Goal: Task Accomplishment & Management: Complete application form

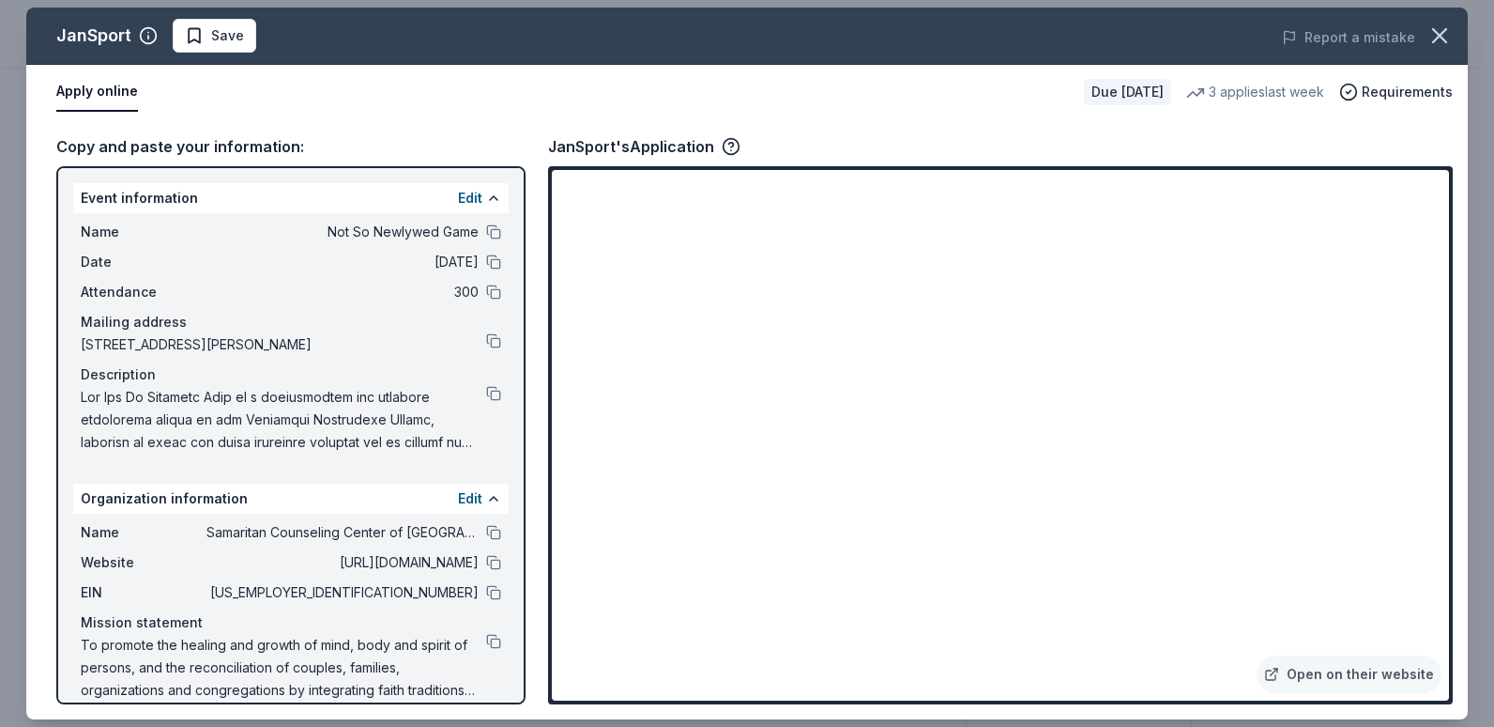
scroll to position [375, 0]
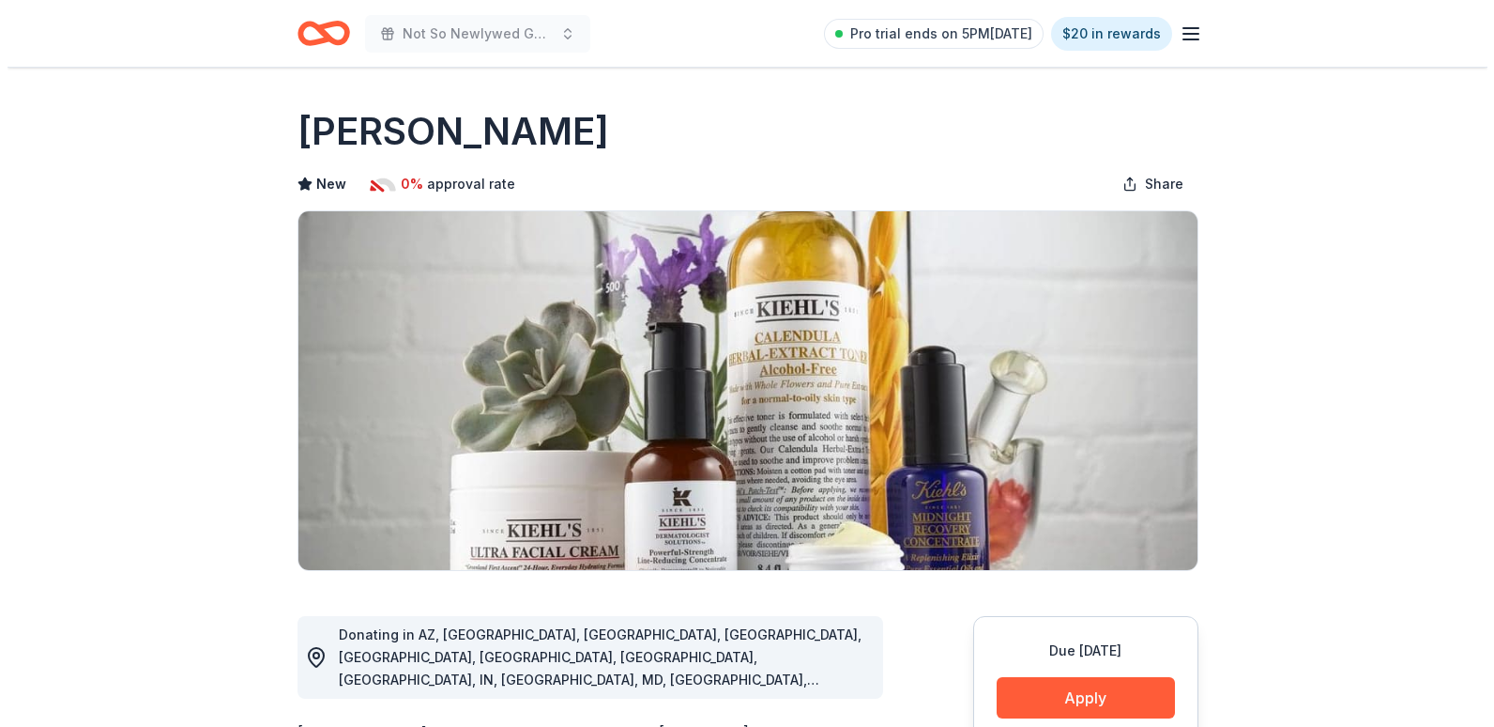
scroll to position [188, 0]
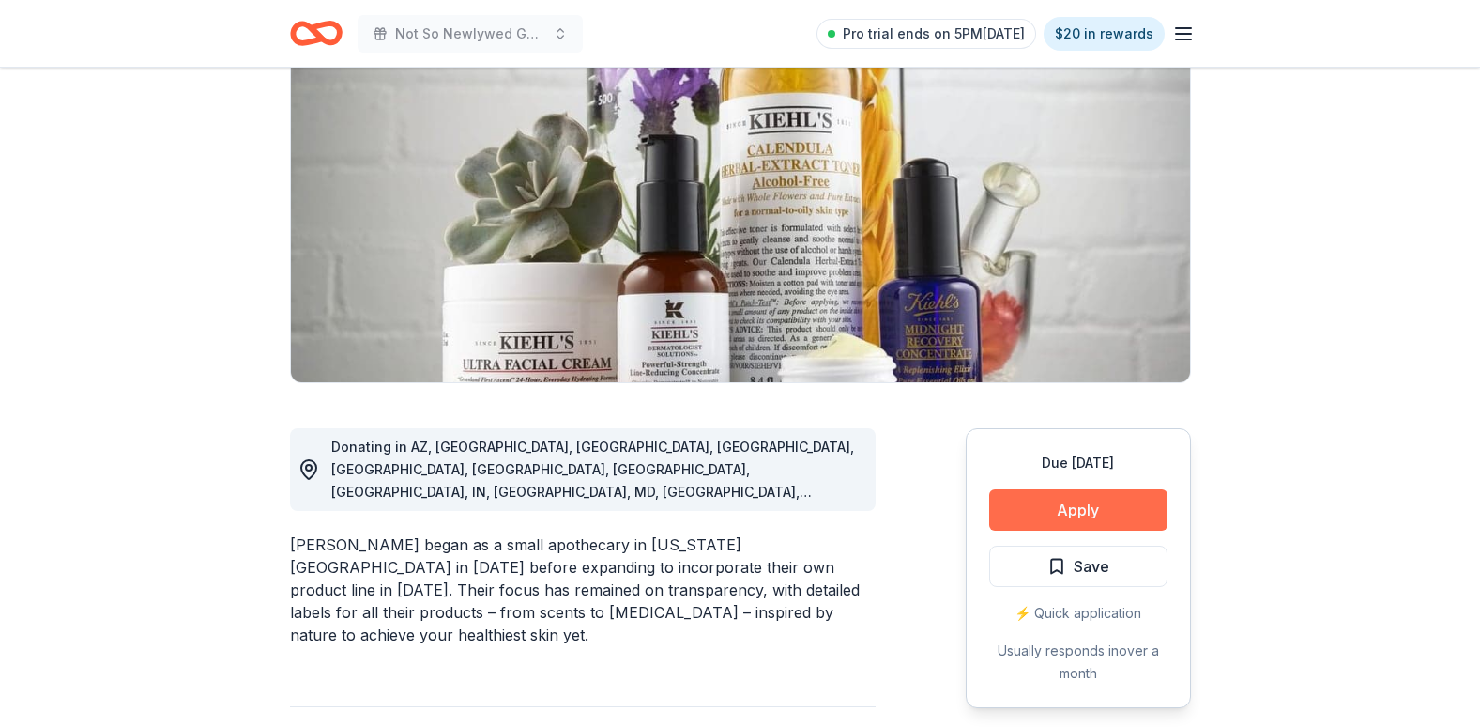
click at [1082, 510] on button "Apply" at bounding box center [1078, 509] width 178 height 41
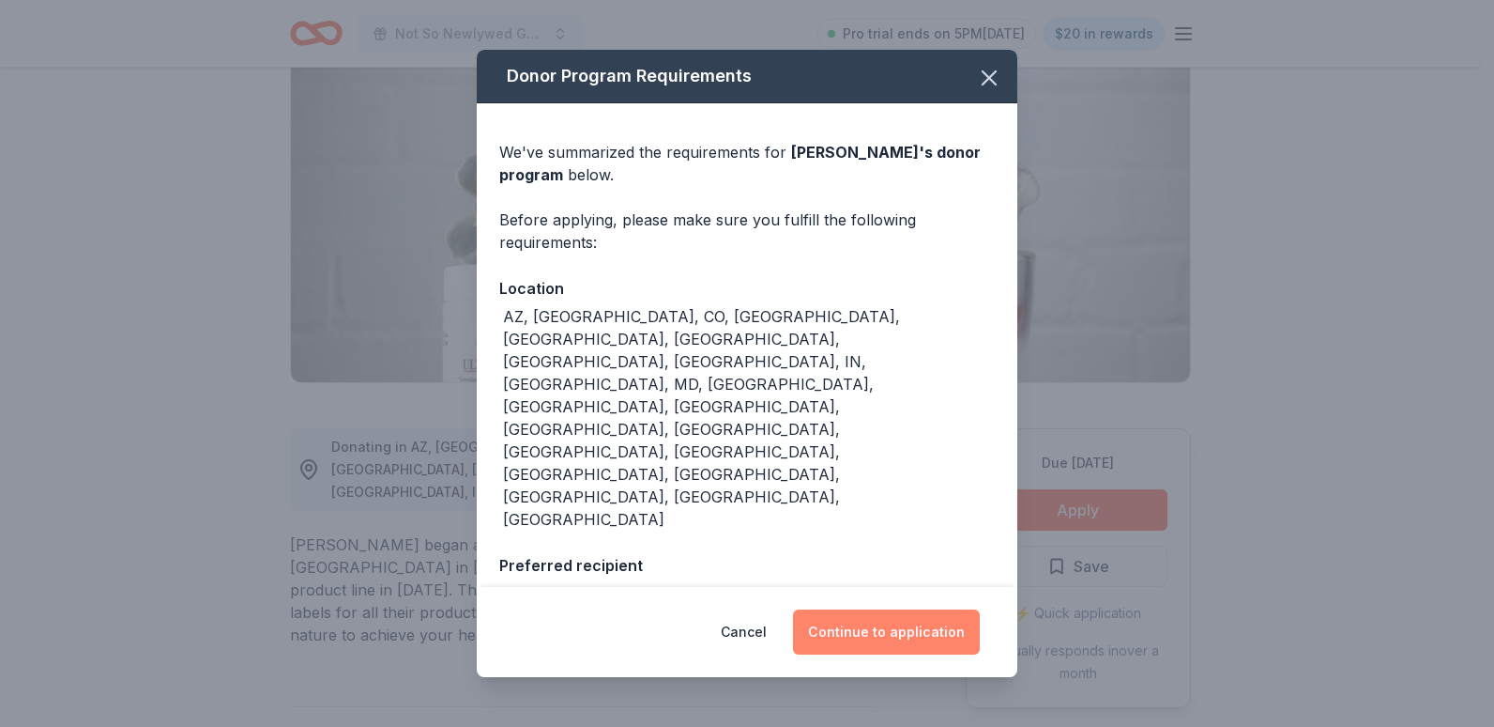
click at [935, 622] on button "Continue to application" at bounding box center [886, 631] width 187 height 45
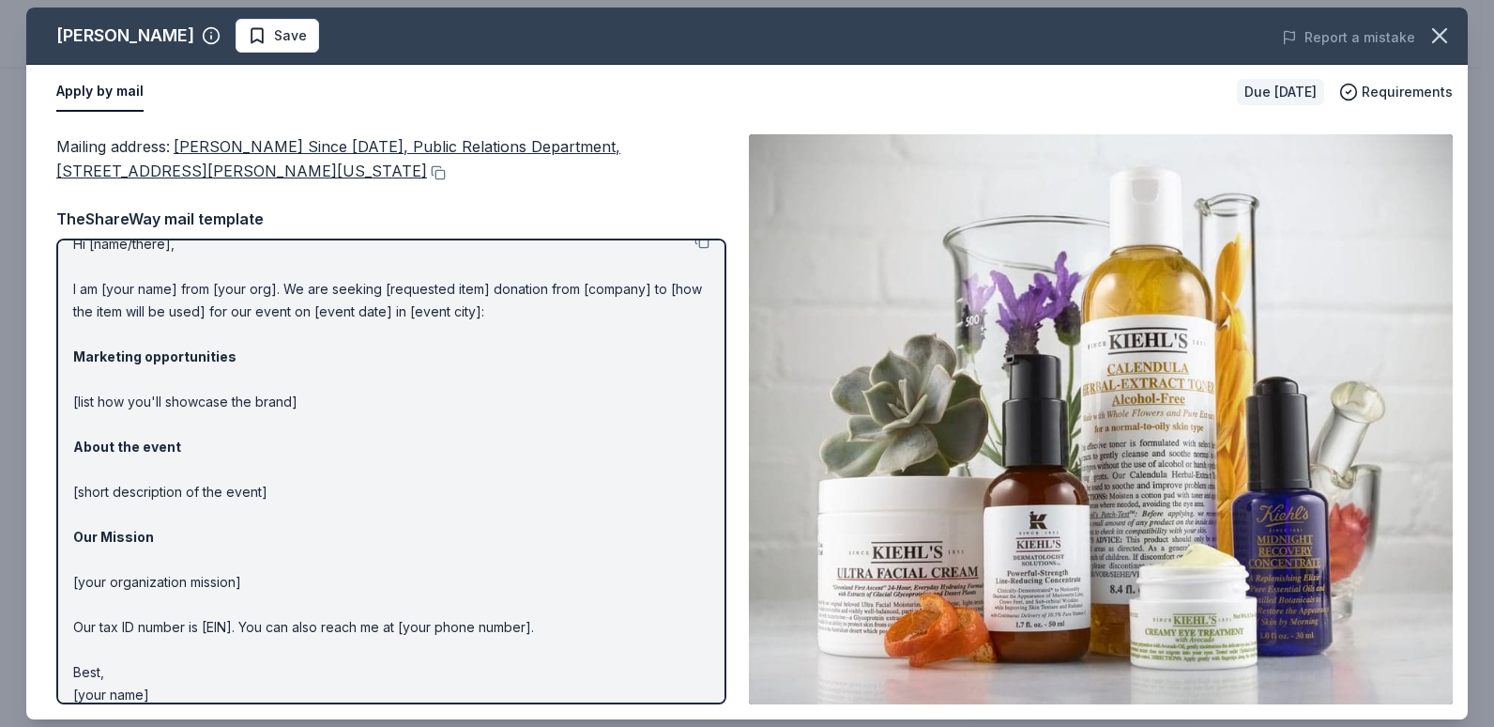
scroll to position [41, 0]
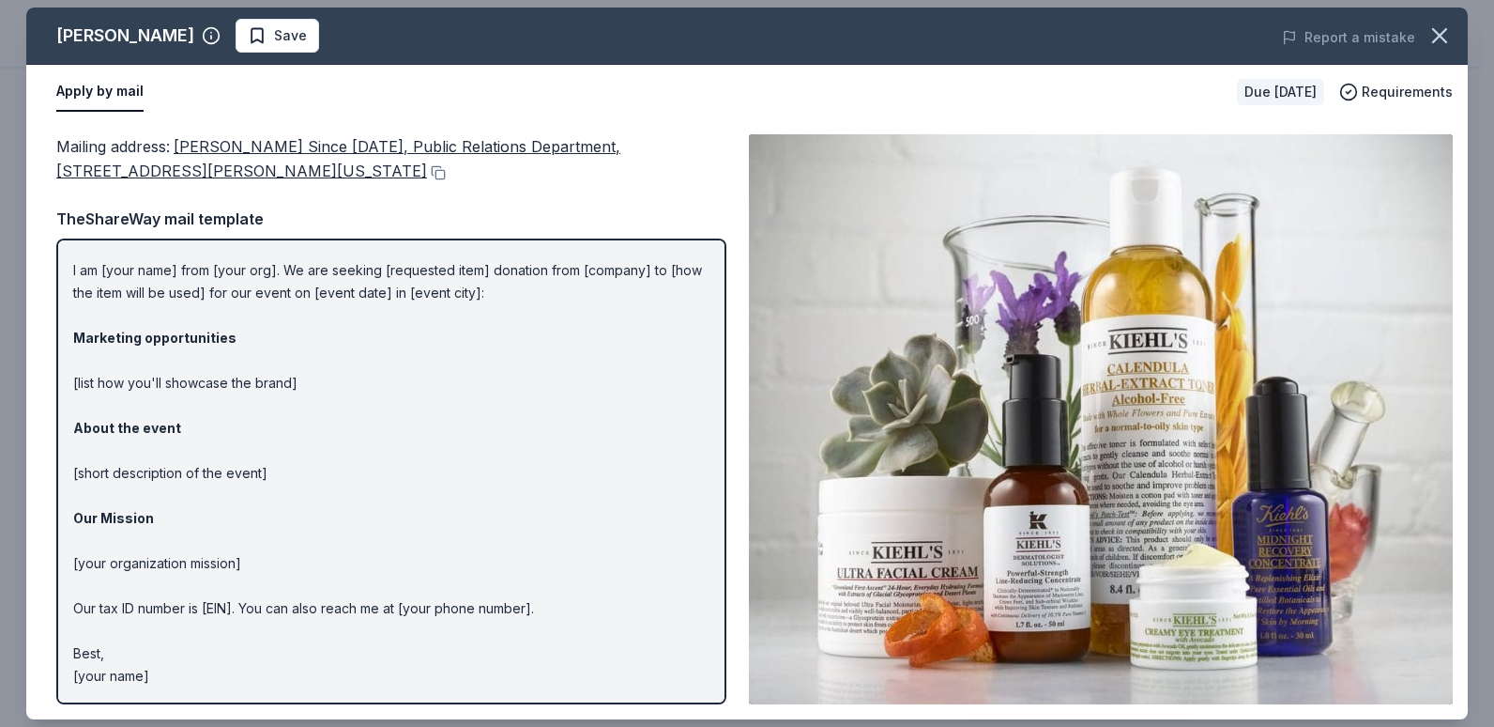
drag, startPoint x: 151, startPoint y: 674, endPoint x: 132, endPoint y: 275, distance: 399.4
click at [88, 320] on p "Hi [name/there], I am [your name] from [your org]. We are seeking [requested it…" at bounding box center [391, 450] width 636 height 473
click at [150, 244] on p "Hi [name/there], I am [your name] from [your org]. We are seeking [requested it…" at bounding box center [391, 450] width 636 height 473
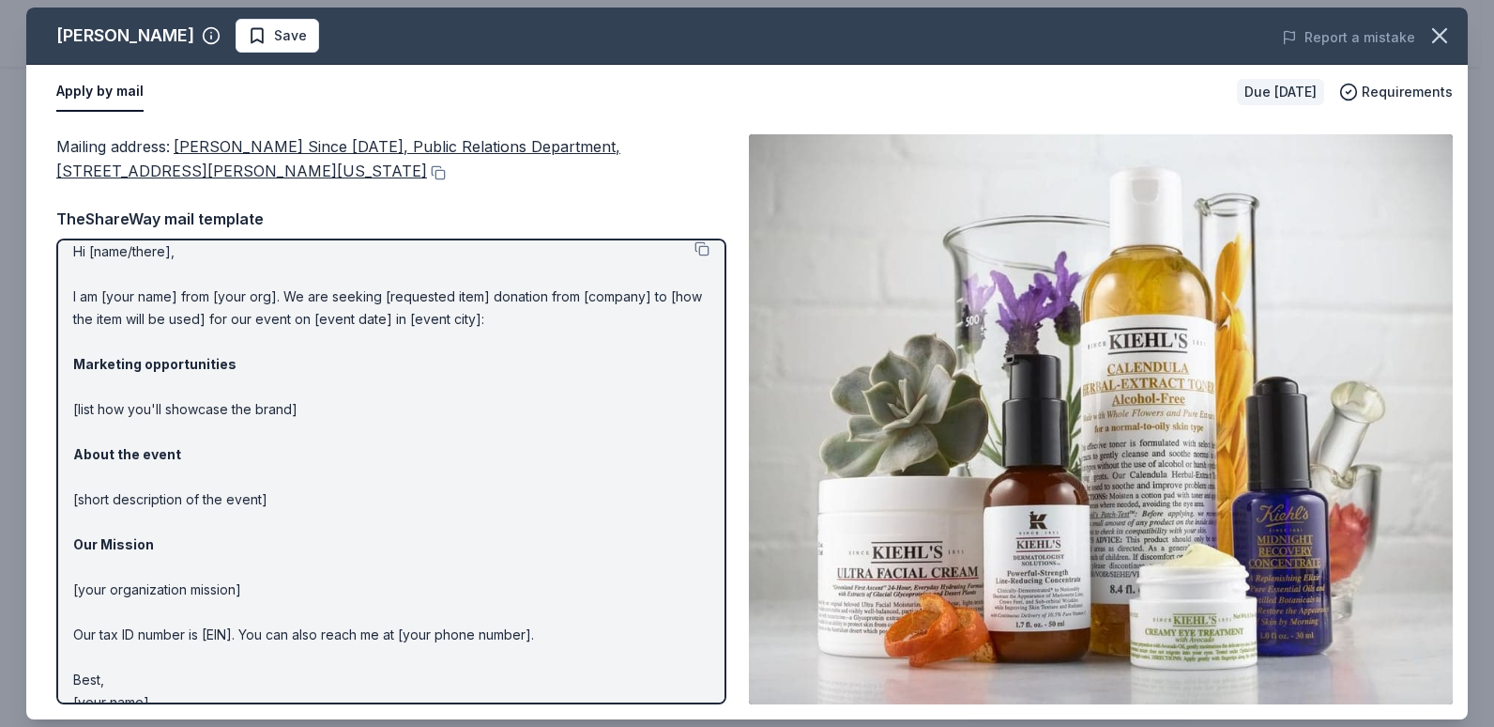
scroll to position [0, 0]
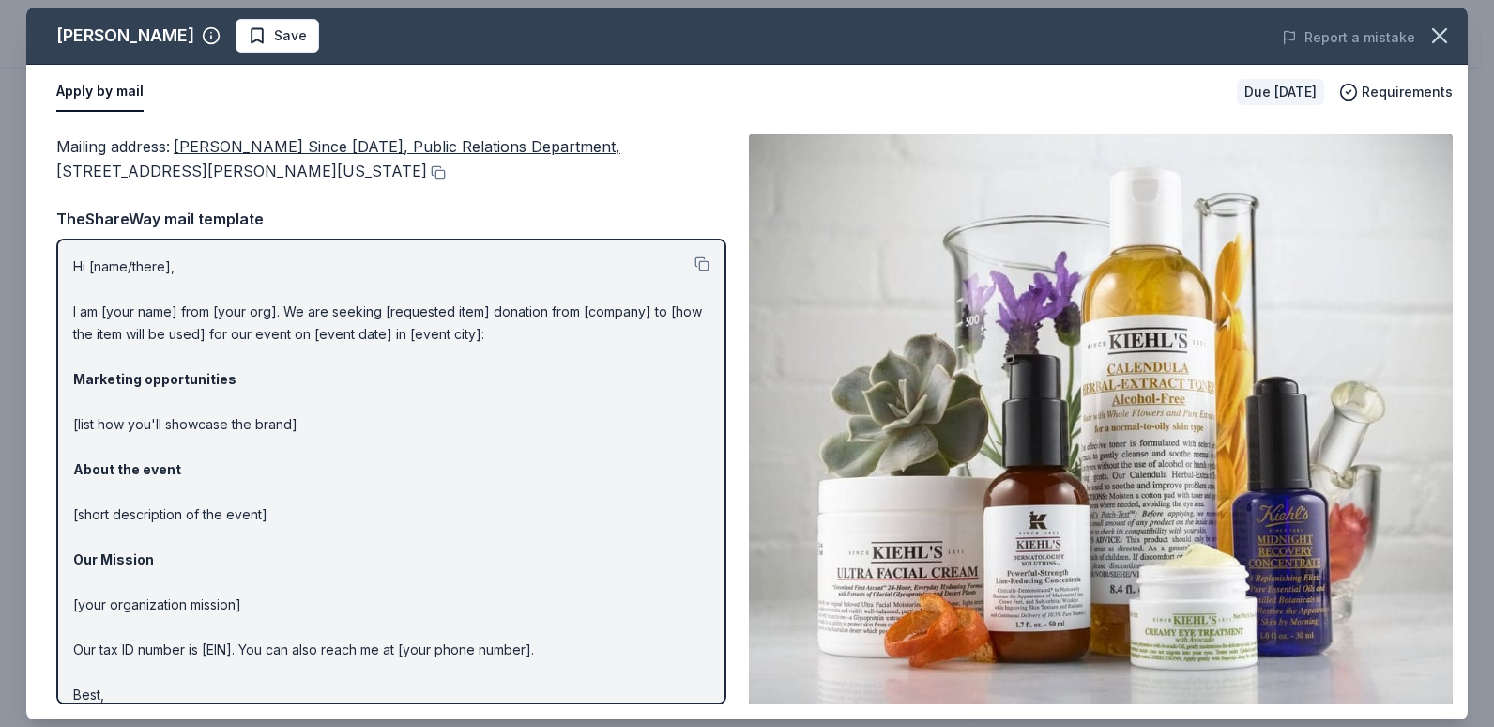
click at [79, 269] on p "Hi [name/there], I am [your name] from [your org]. We are seeking [requested it…" at bounding box center [391, 491] width 636 height 473
click at [695, 264] on button at bounding box center [702, 263] width 15 height 15
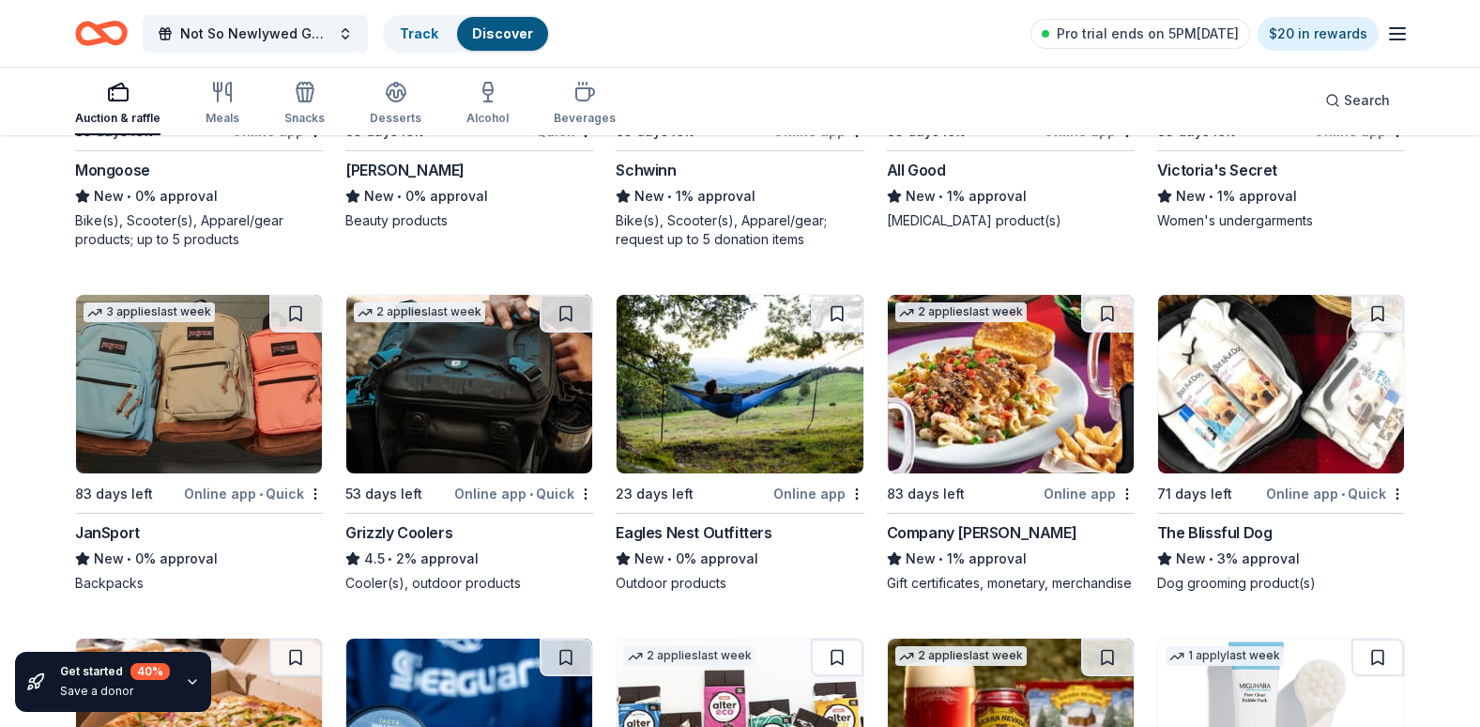
scroll to position [15100, 0]
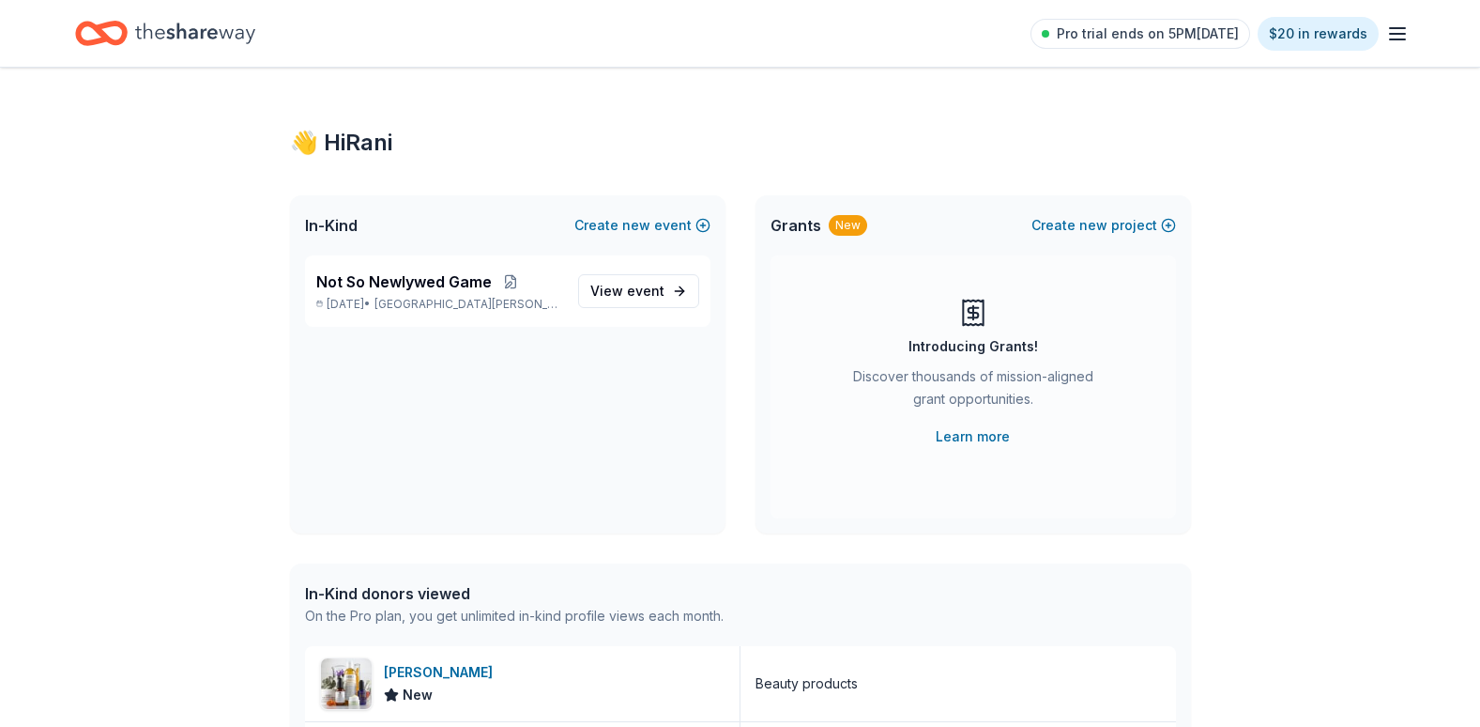
click at [1407, 37] on icon "button" at bounding box center [1397, 34] width 23 height 23
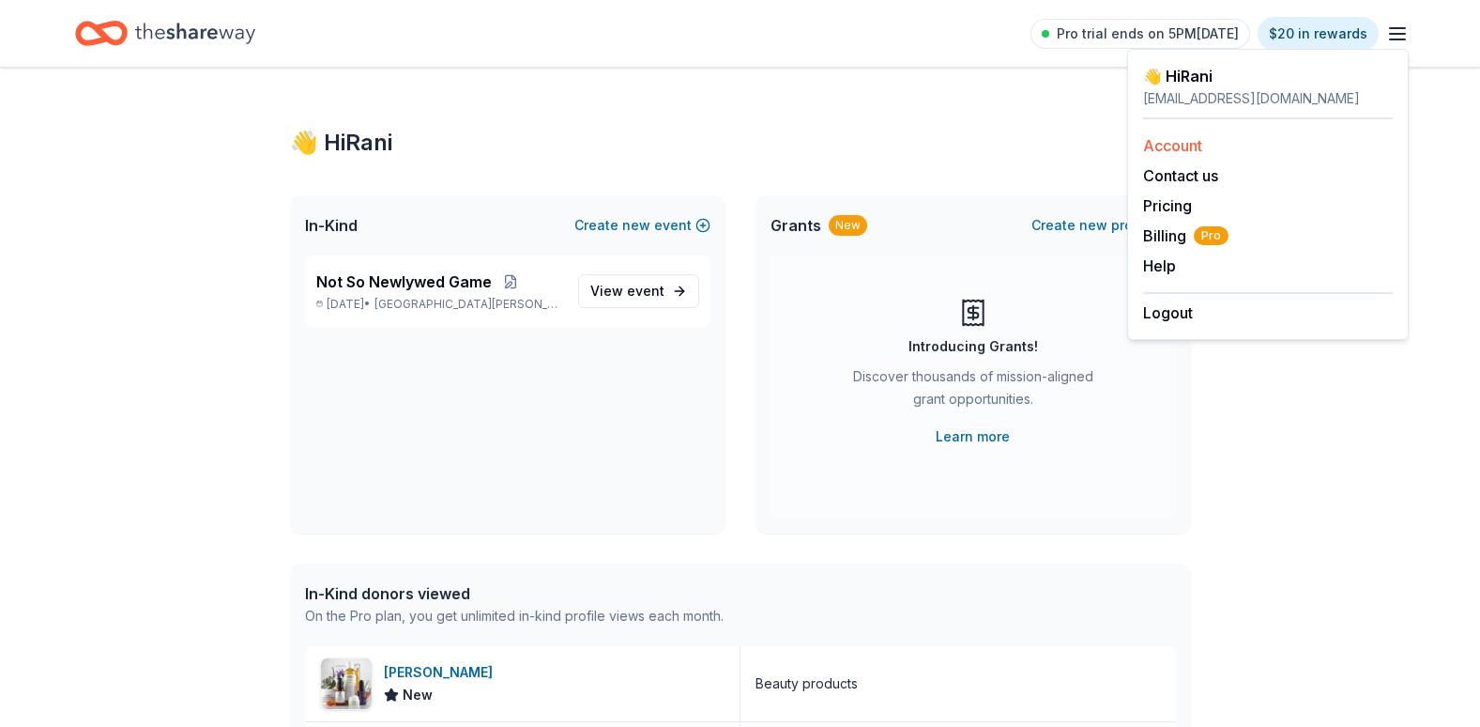
click at [1202, 151] on link "Account" at bounding box center [1172, 145] width 59 height 19
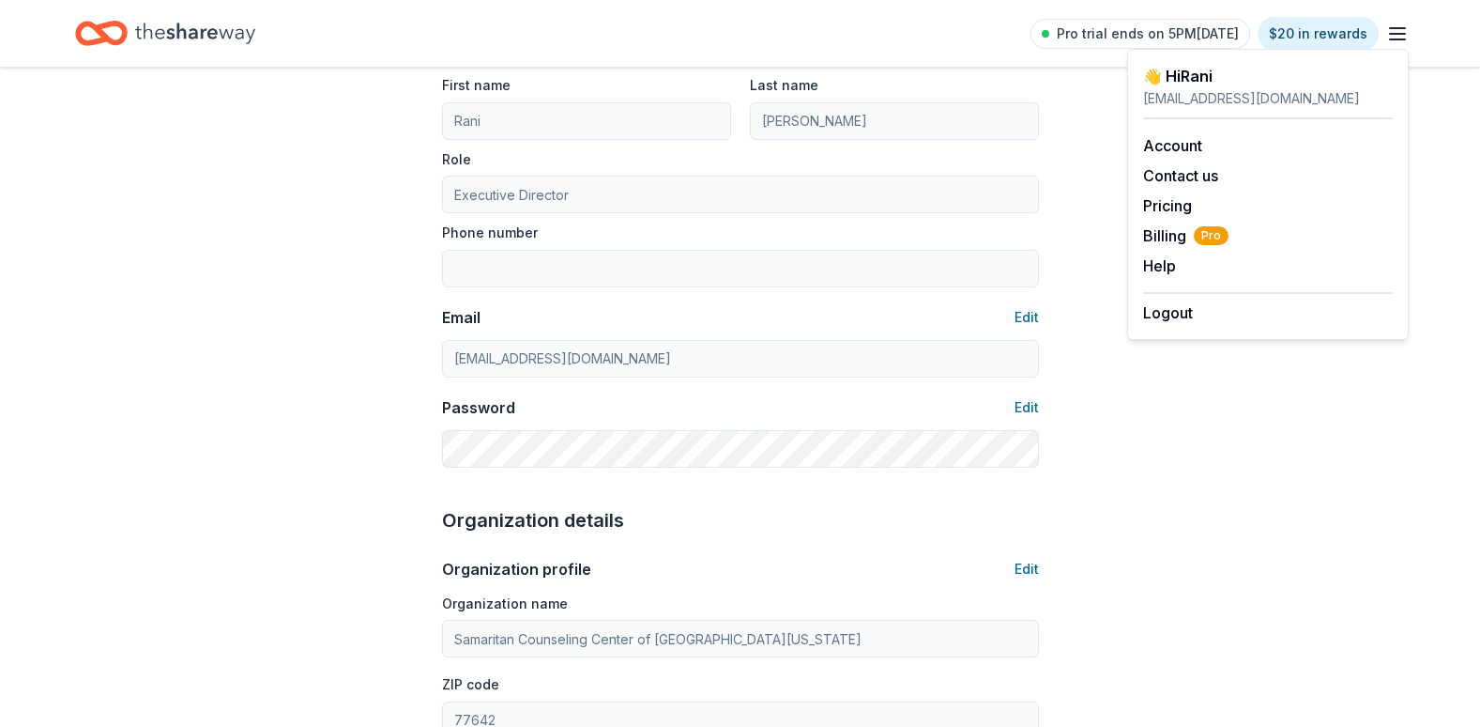
scroll to position [188, 0]
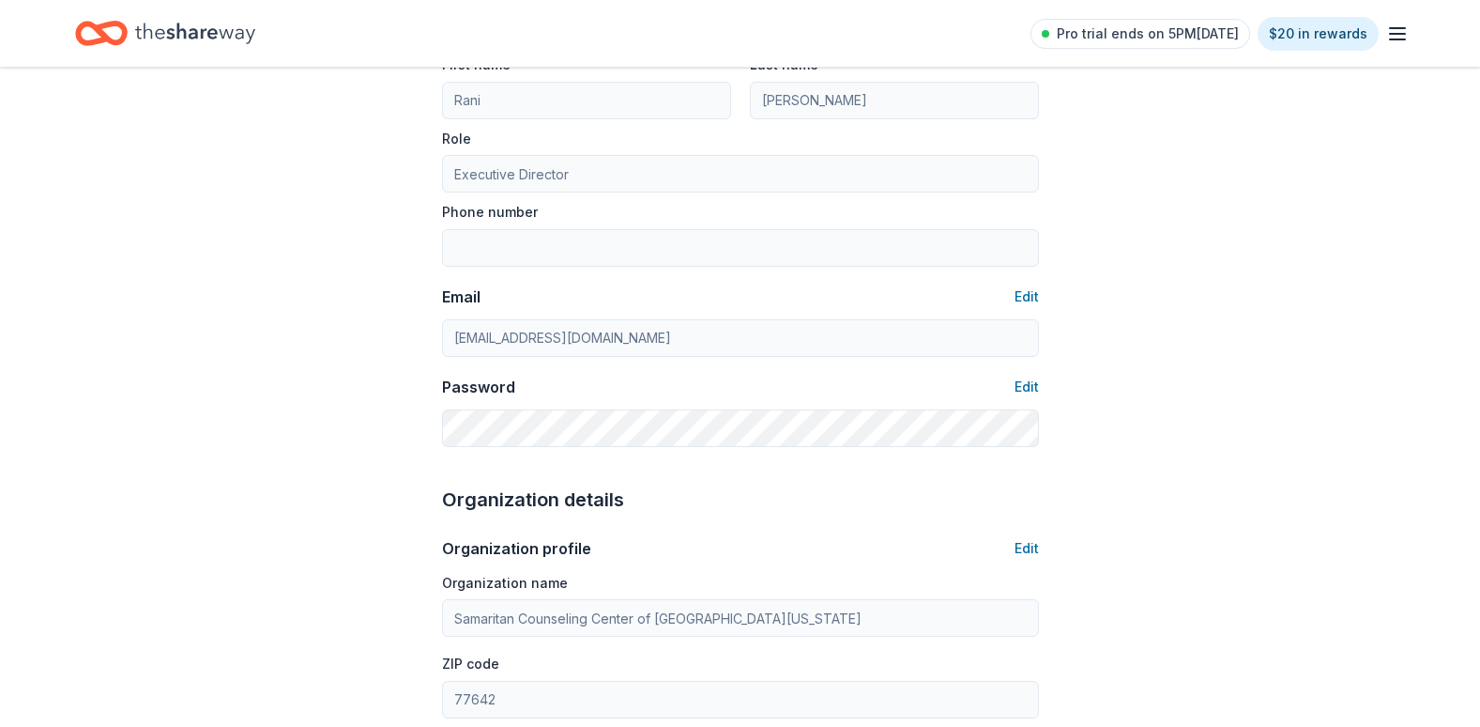
drag, startPoint x: 964, startPoint y: 399, endPoint x: 612, endPoint y: 448, distance: 355.4
click at [612, 448] on div "About me Profile Edit First name Rani Last name Huckaby Role Executive Director…" at bounding box center [740, 206] width 597 height 518
click at [1024, 385] on button "Edit" at bounding box center [1027, 386] width 24 height 23
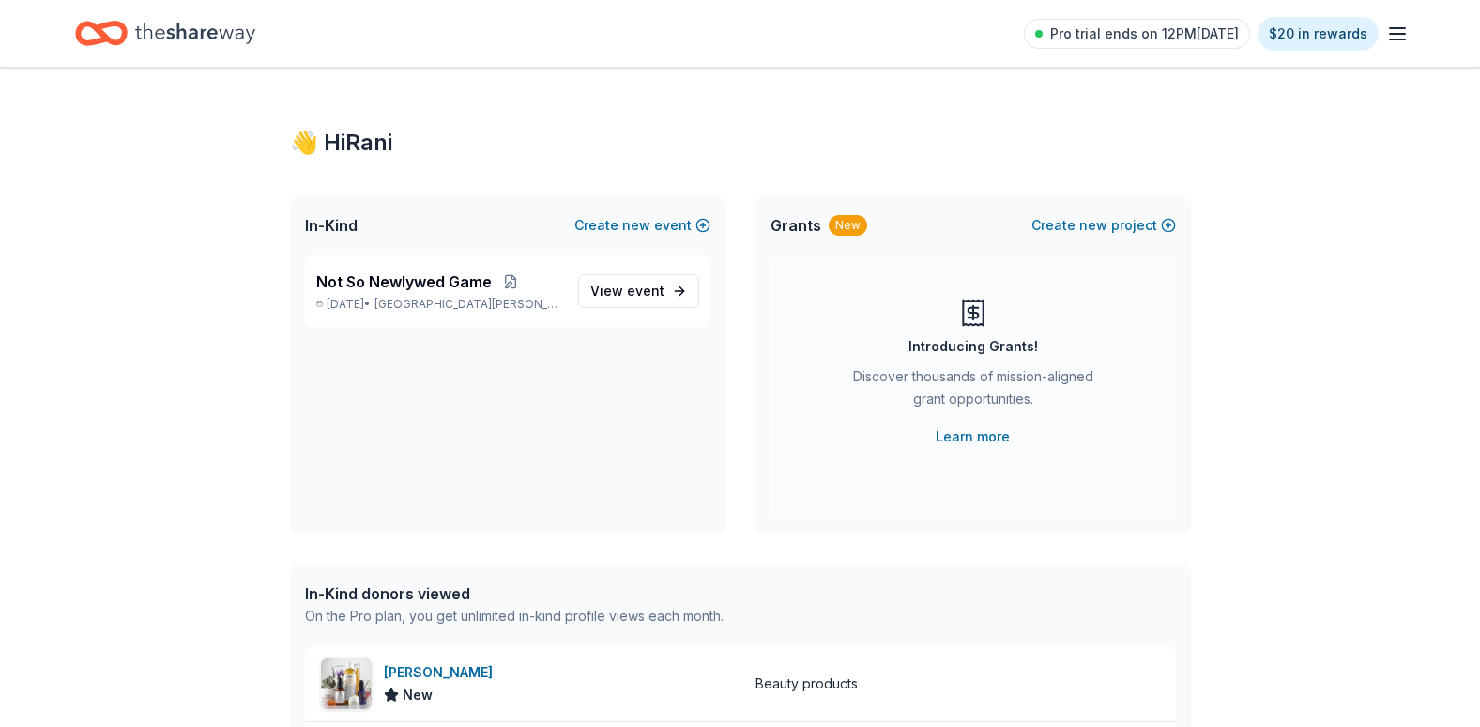
click at [1394, 39] on line "button" at bounding box center [1397, 39] width 15 height 0
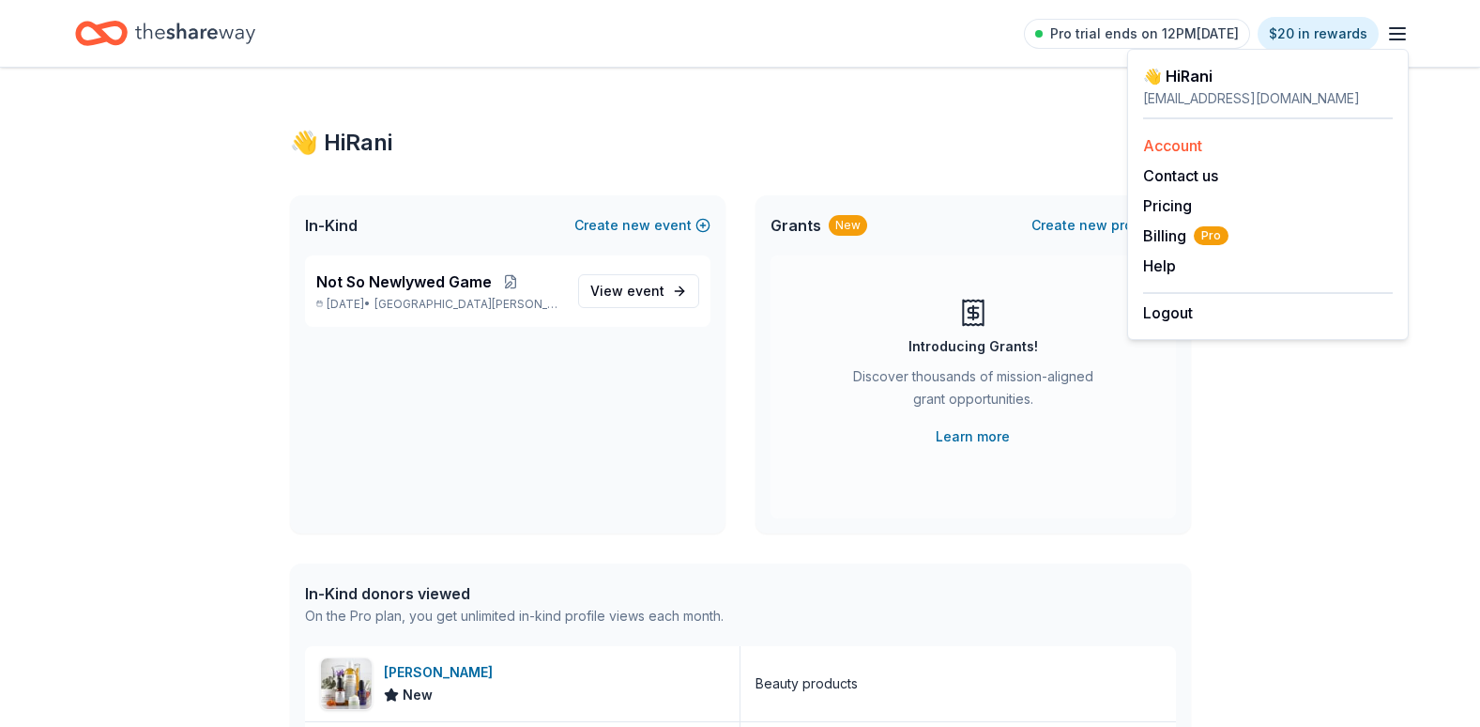
click at [1176, 146] on link "Account" at bounding box center [1172, 145] width 59 height 19
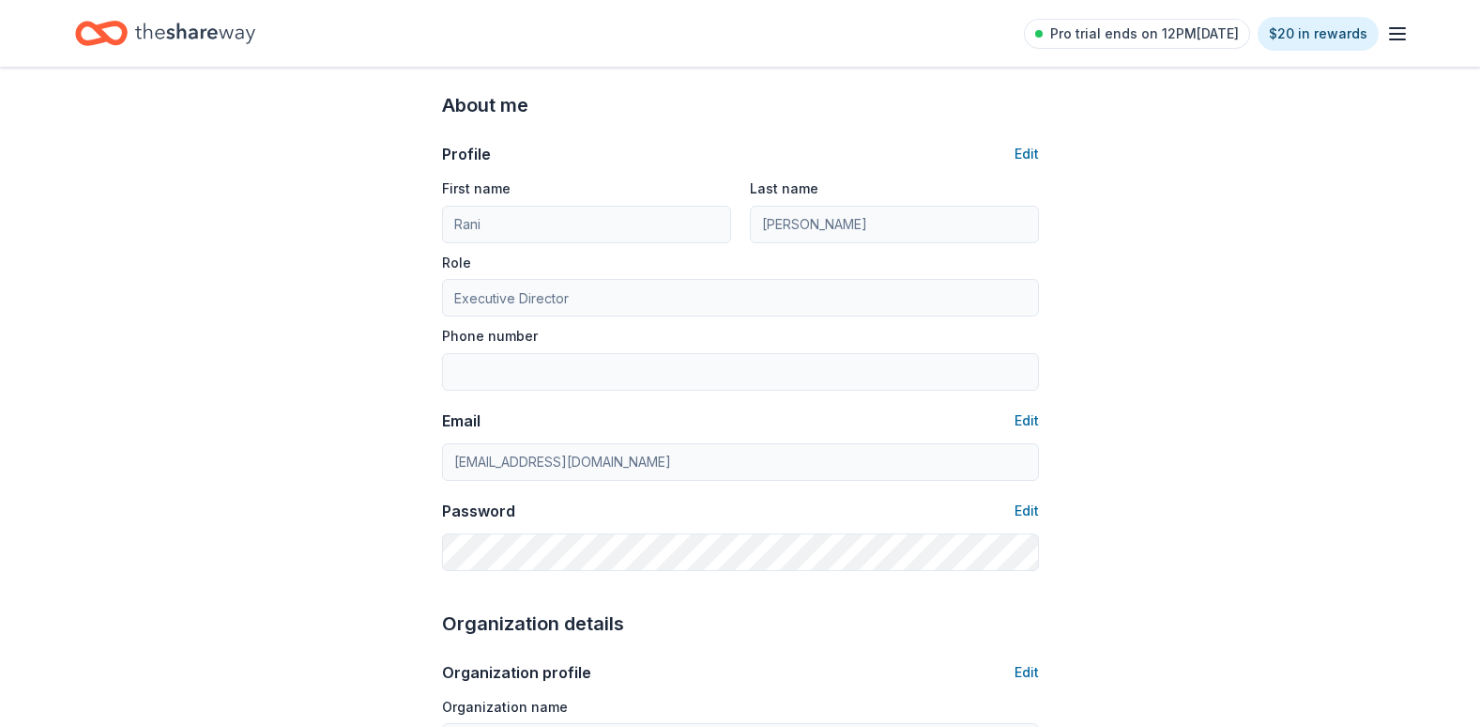
scroll to position [94, 0]
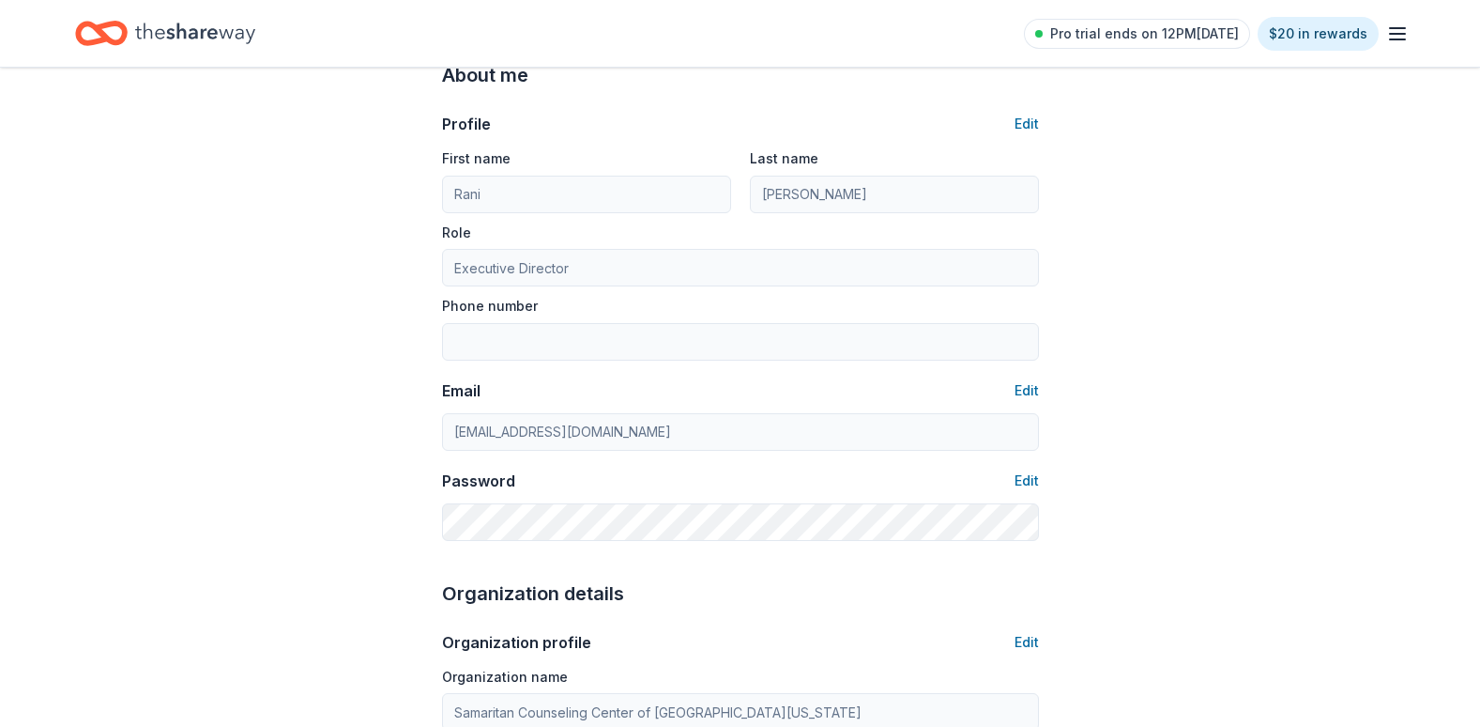
click at [477, 481] on div "Password" at bounding box center [478, 480] width 73 height 23
click at [522, 482] on div "Password Edit" at bounding box center [740, 480] width 597 height 23
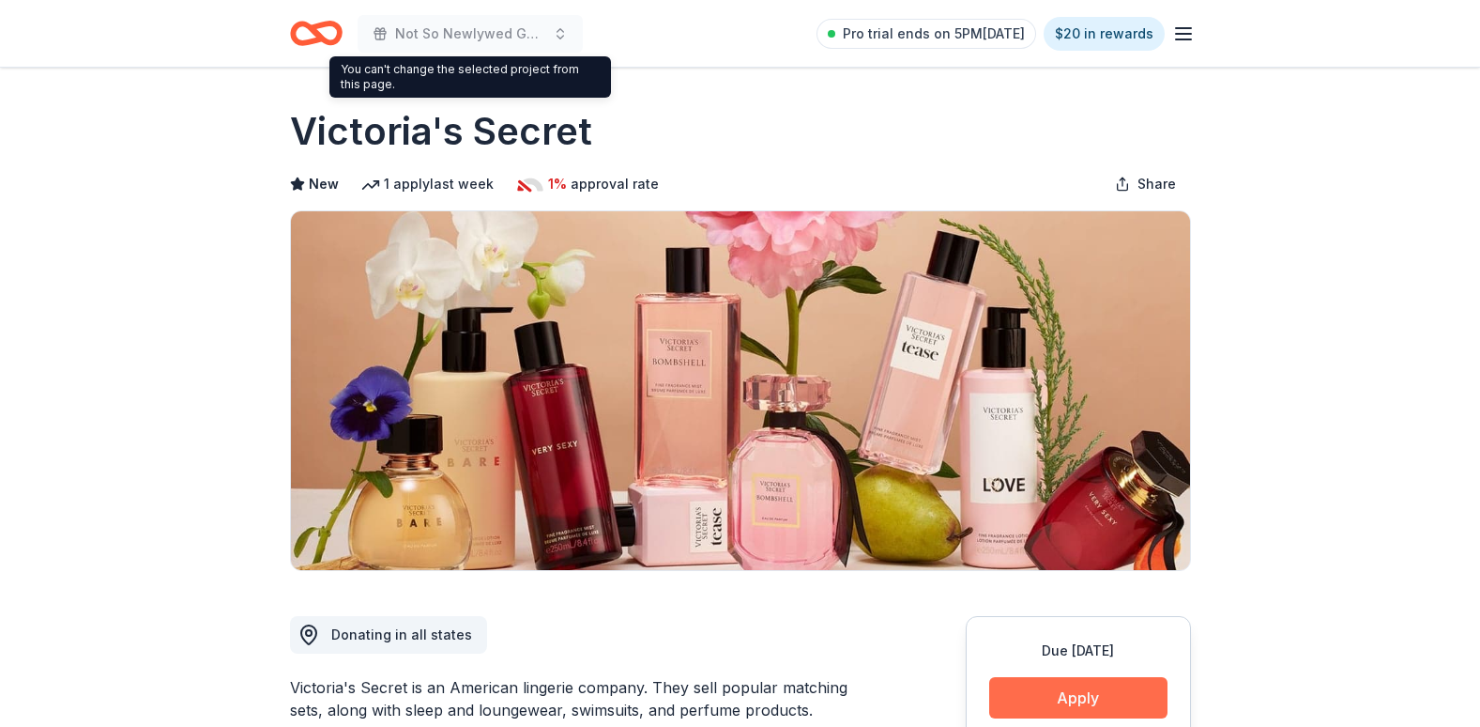
click at [1080, 684] on button "Apply" at bounding box center [1078, 697] width 178 height 41
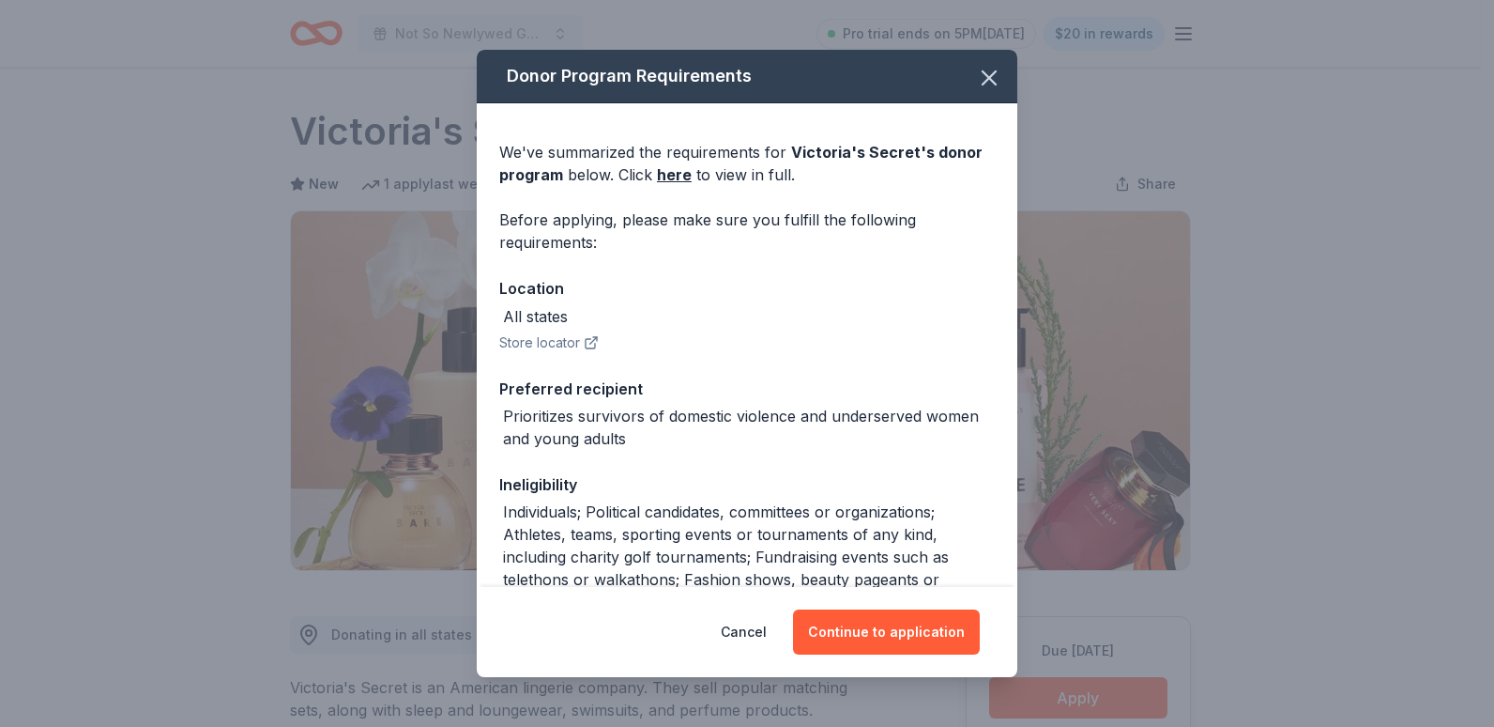
click at [850, 594] on div "Cancel Continue to application" at bounding box center [747, 632] width 541 height 90
click at [870, 632] on button "Continue to application" at bounding box center [886, 631] width 187 height 45
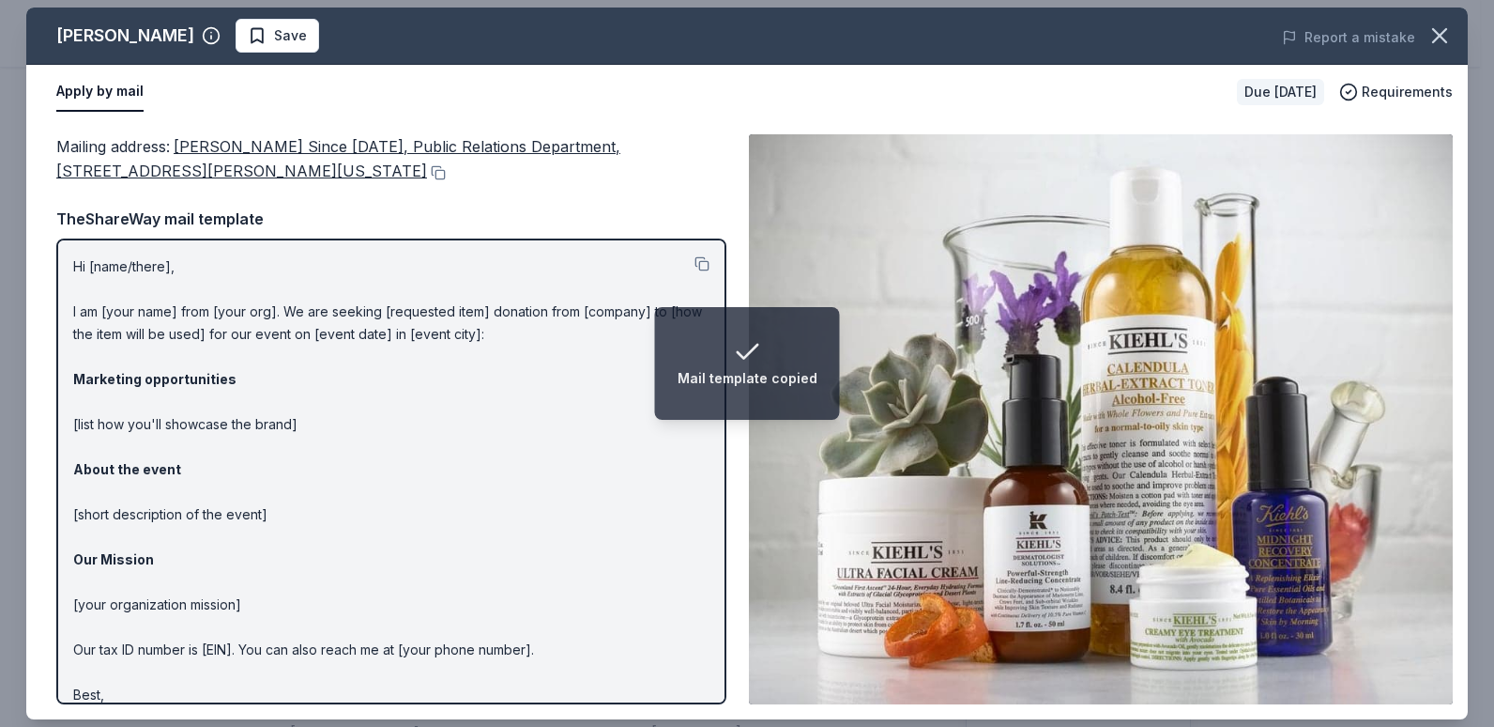
scroll to position [188, 0]
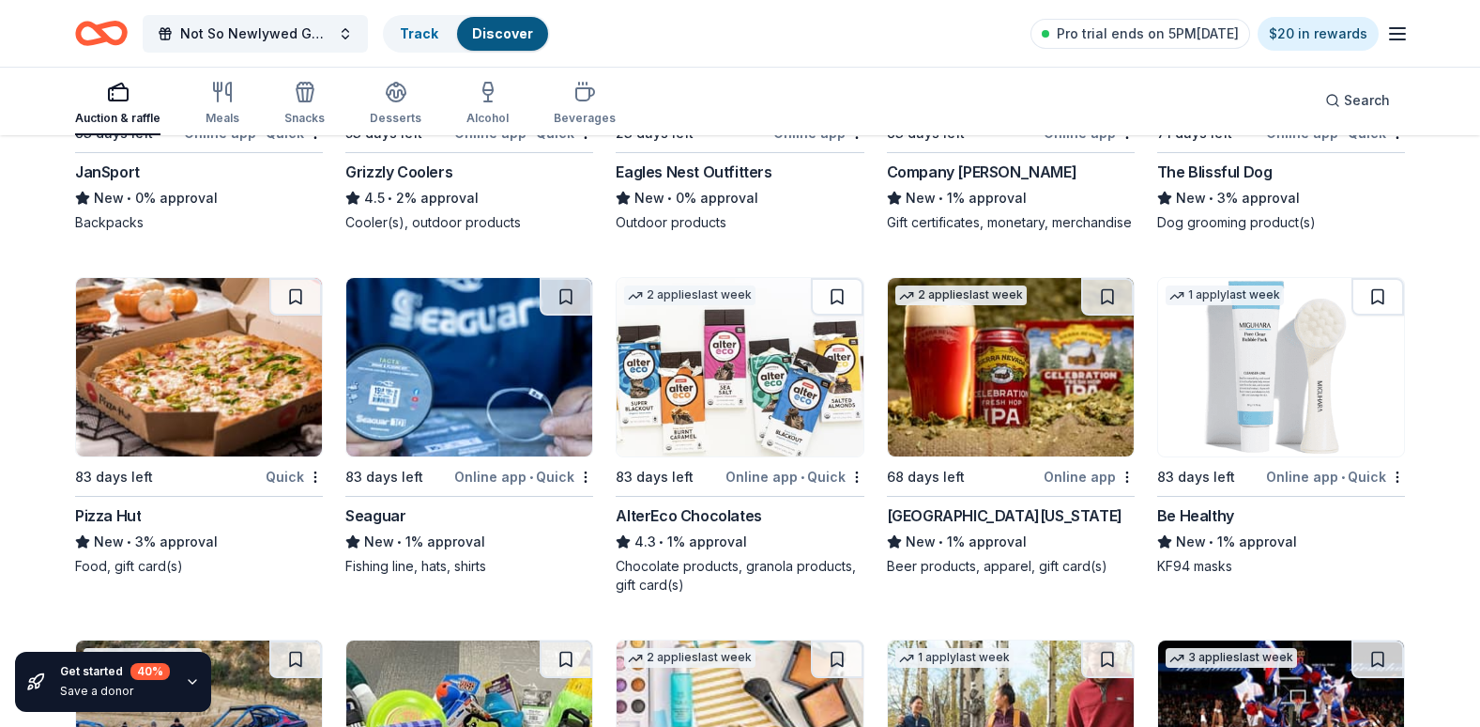
scroll to position [15569, 0]
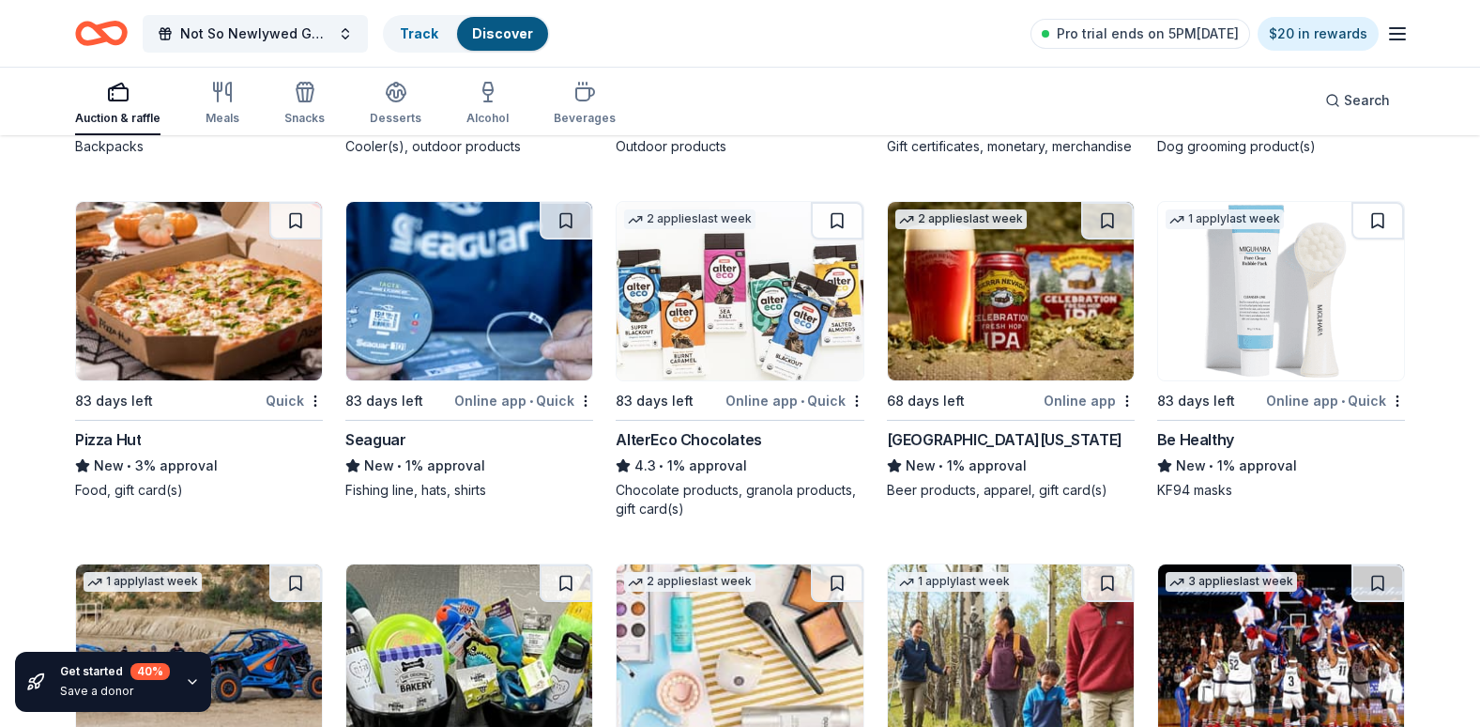
click at [1275, 301] on img at bounding box center [1281, 291] width 246 height 178
click at [1040, 328] on img at bounding box center [1011, 291] width 246 height 178
click at [733, 304] on img at bounding box center [740, 291] width 246 height 178
click at [513, 256] on img at bounding box center [469, 291] width 246 height 178
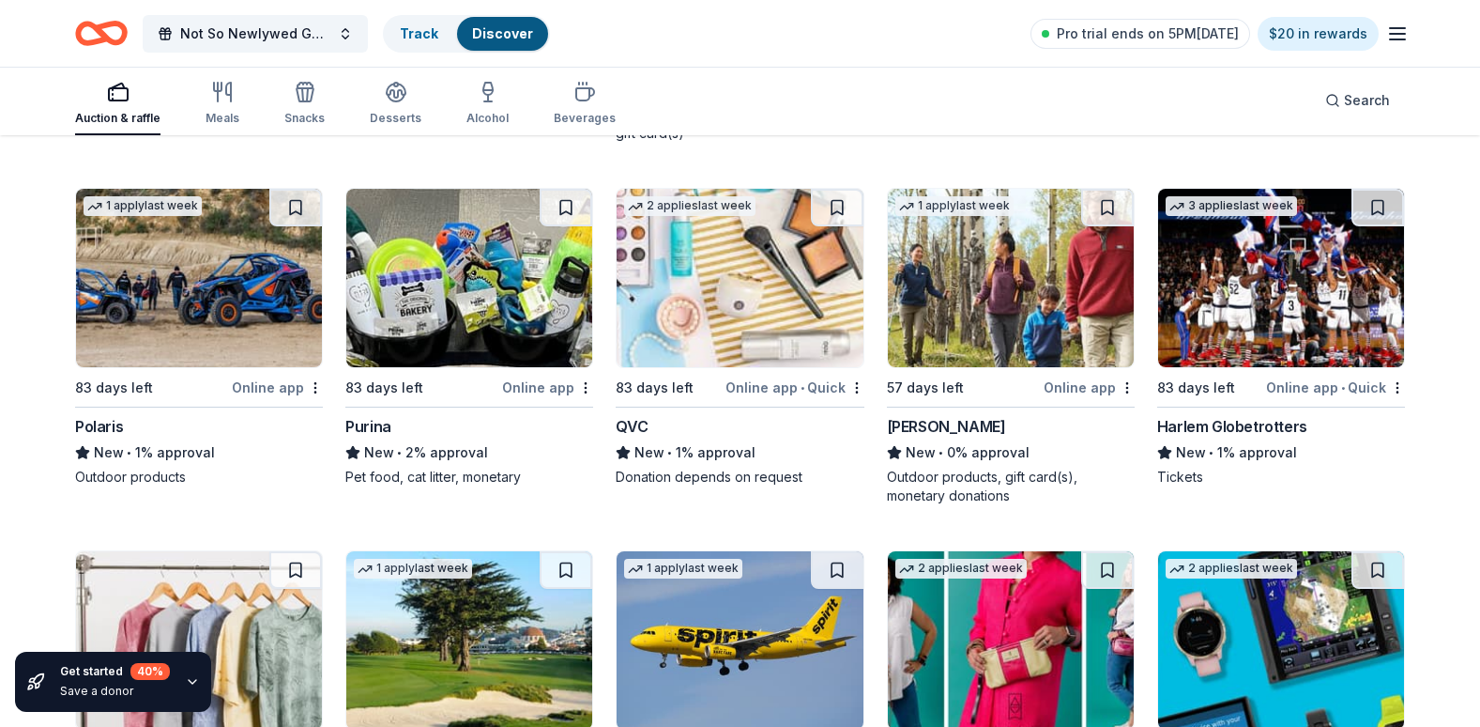
scroll to position [15663, 0]
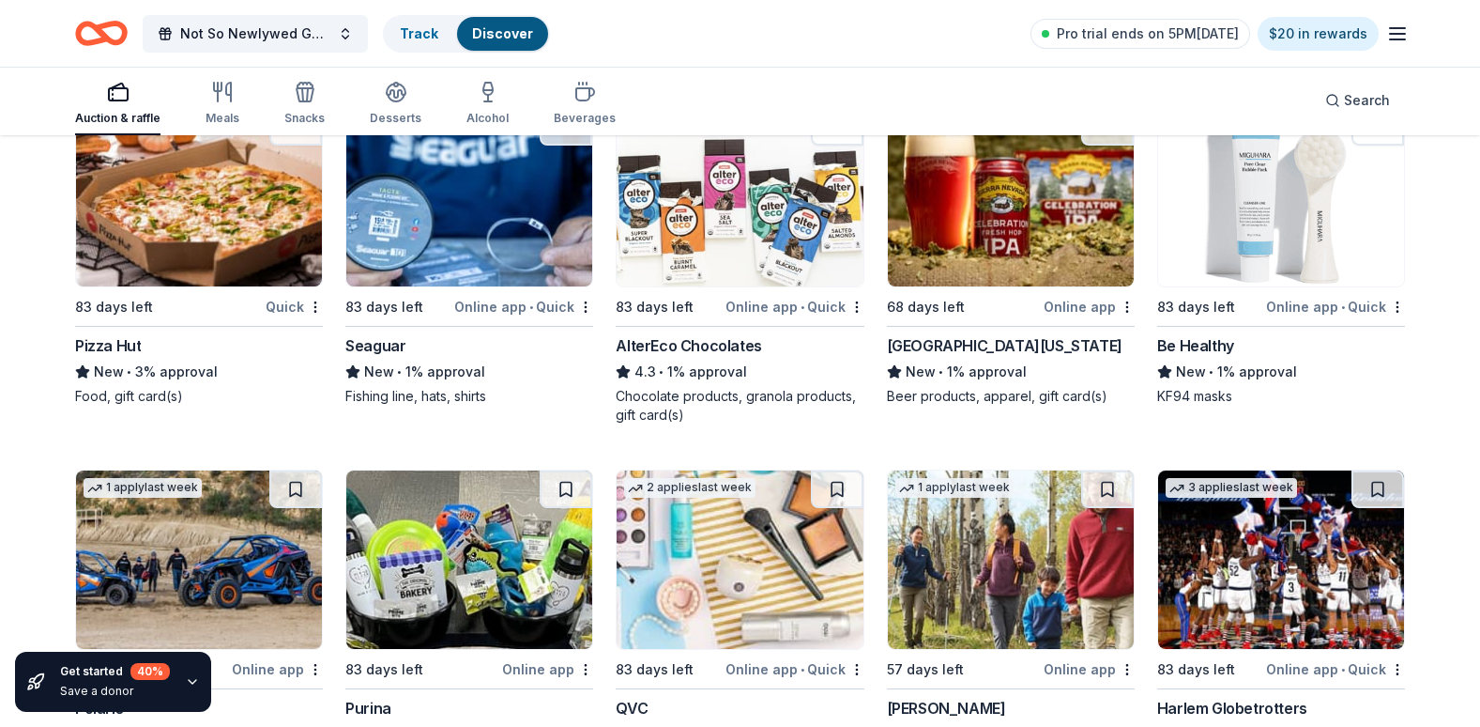
click at [225, 253] on img at bounding box center [199, 197] width 246 height 178
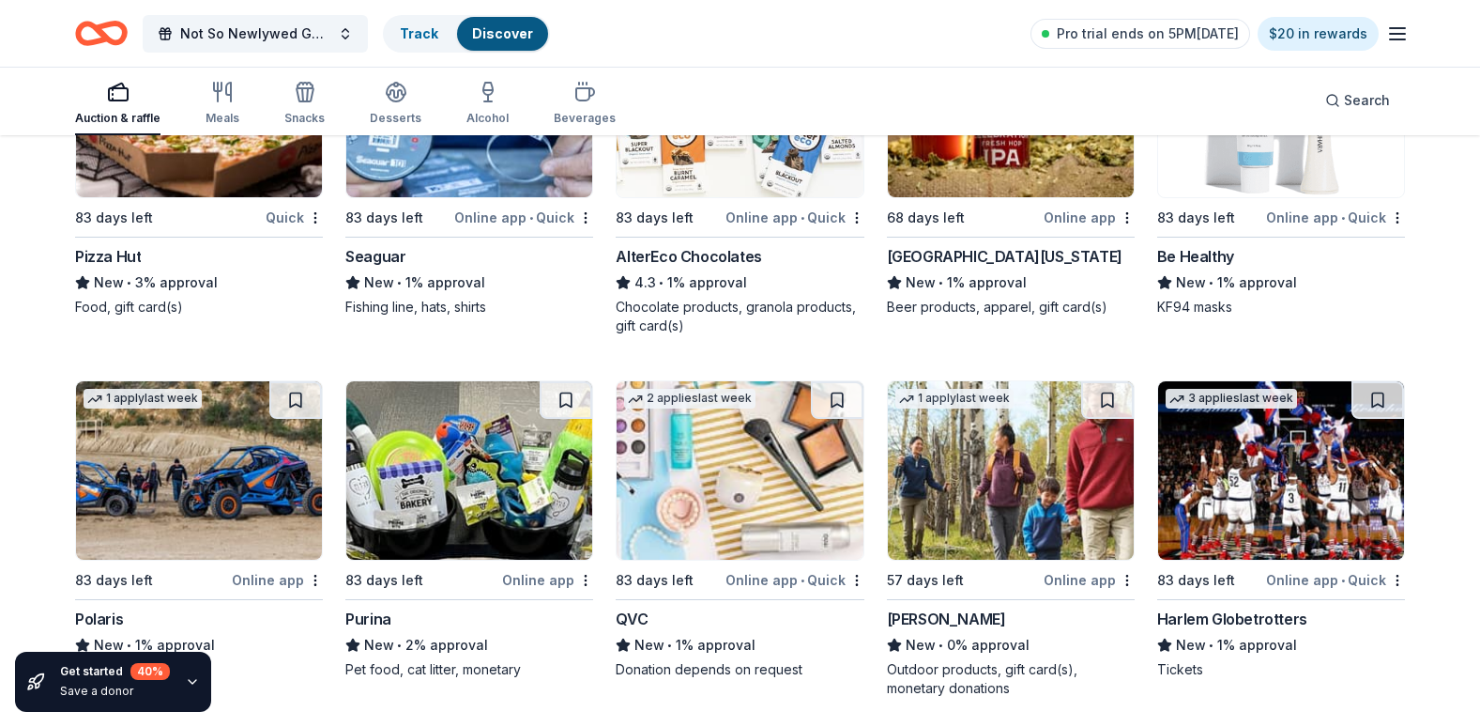
scroll to position [15945, 0]
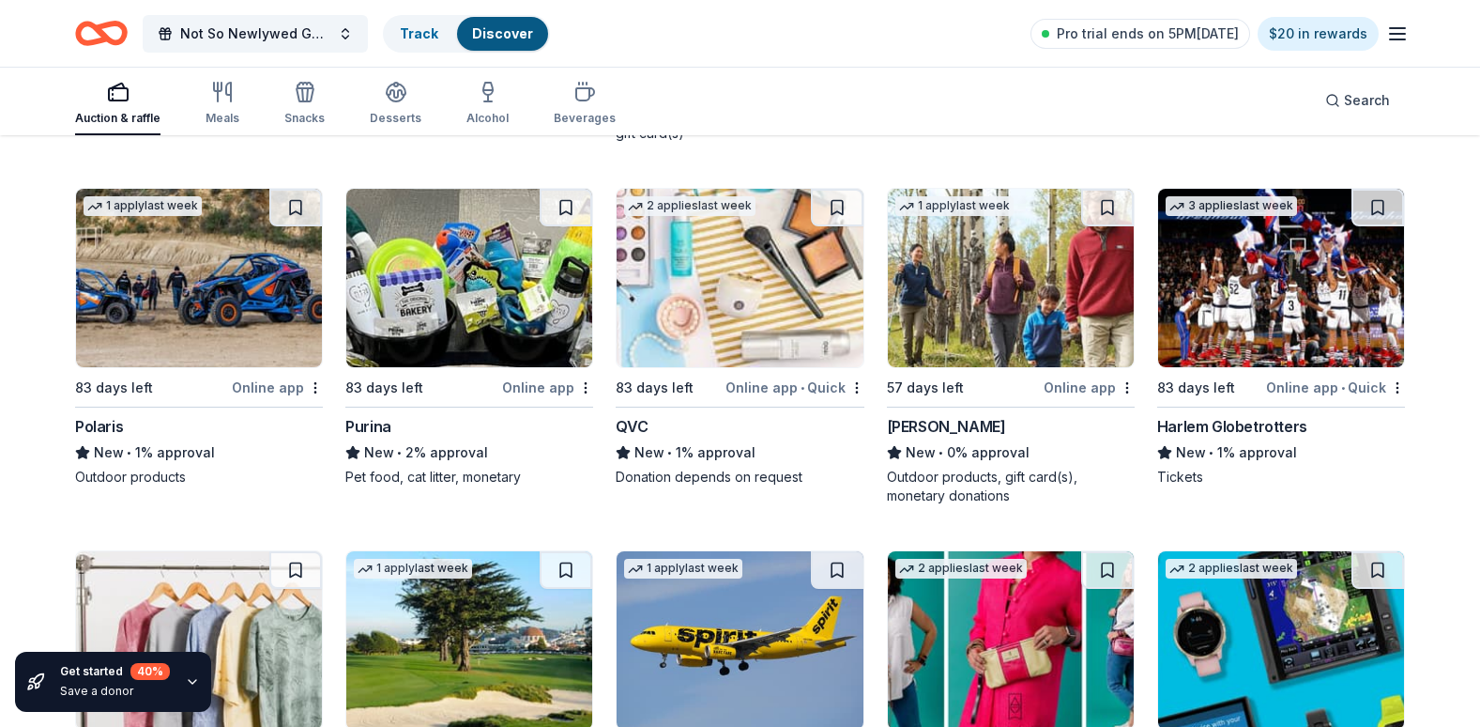
click at [200, 341] on img at bounding box center [199, 278] width 246 height 178
click at [499, 302] on img at bounding box center [469, 278] width 246 height 178
click at [771, 296] on img at bounding box center [740, 278] width 246 height 178
click at [996, 272] on img at bounding box center [1011, 278] width 246 height 178
click at [1236, 299] on img at bounding box center [1281, 278] width 246 height 178
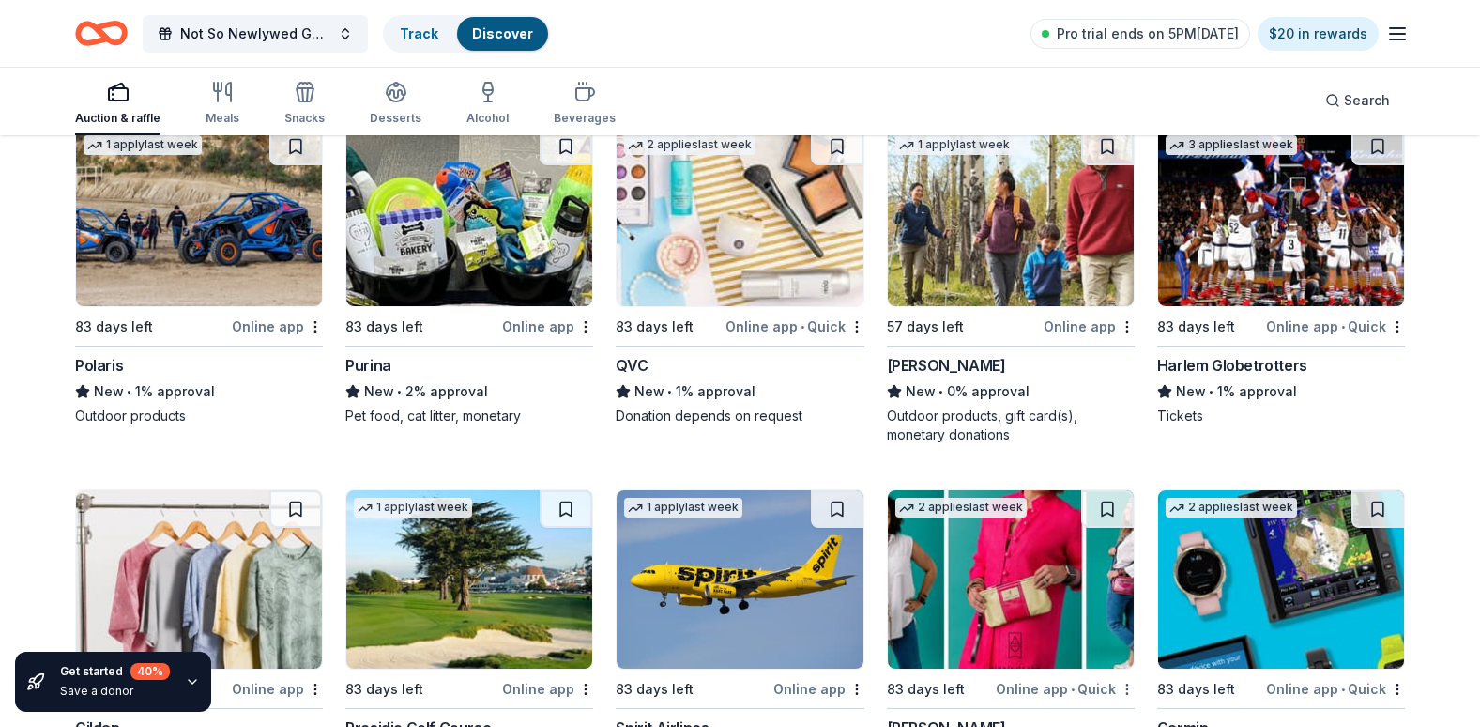
scroll to position [16241, 0]
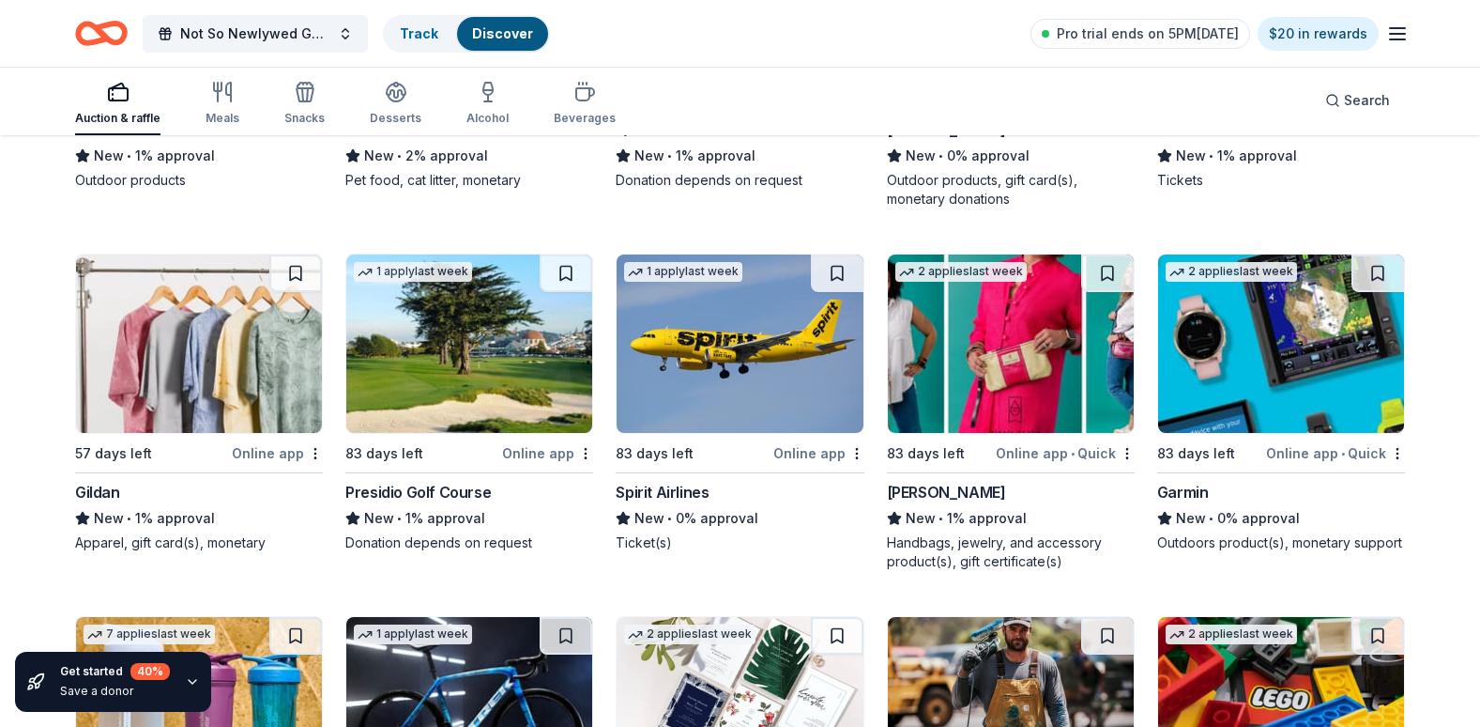
click at [1227, 379] on img at bounding box center [1281, 343] width 246 height 178
click at [991, 370] on img at bounding box center [1011, 343] width 246 height 178
click at [760, 352] on img at bounding box center [740, 343] width 246 height 178
click at [483, 334] on img at bounding box center [469, 343] width 246 height 178
click at [206, 346] on img at bounding box center [199, 343] width 246 height 178
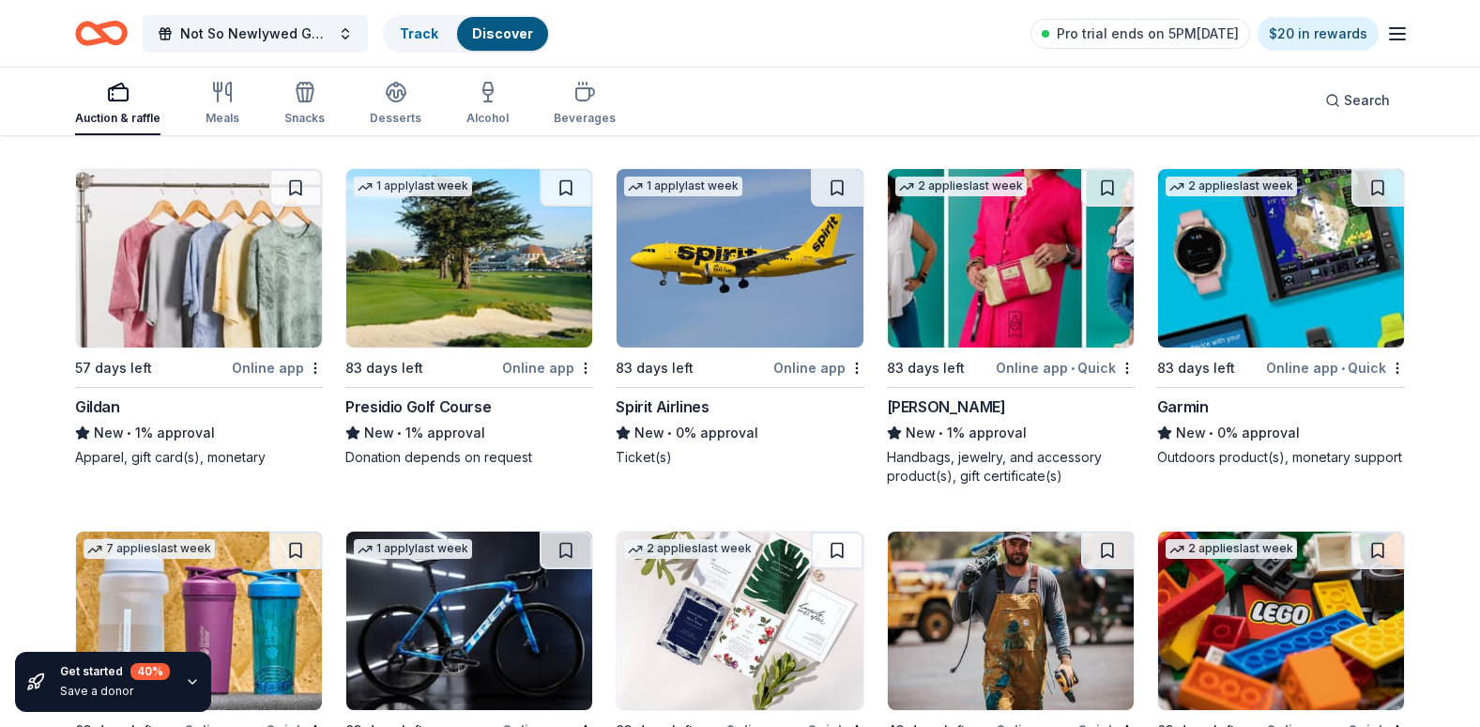
scroll to position [16335, 0]
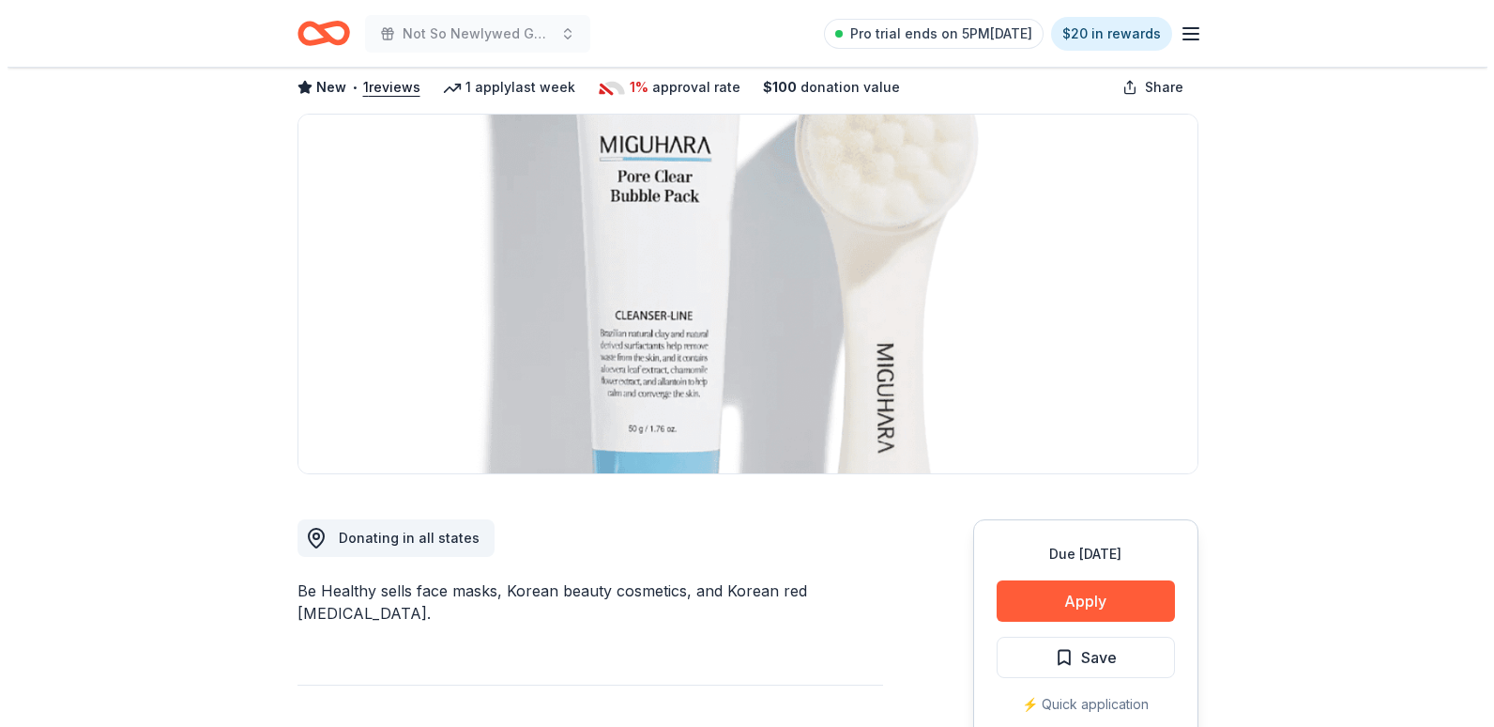
scroll to position [282, 0]
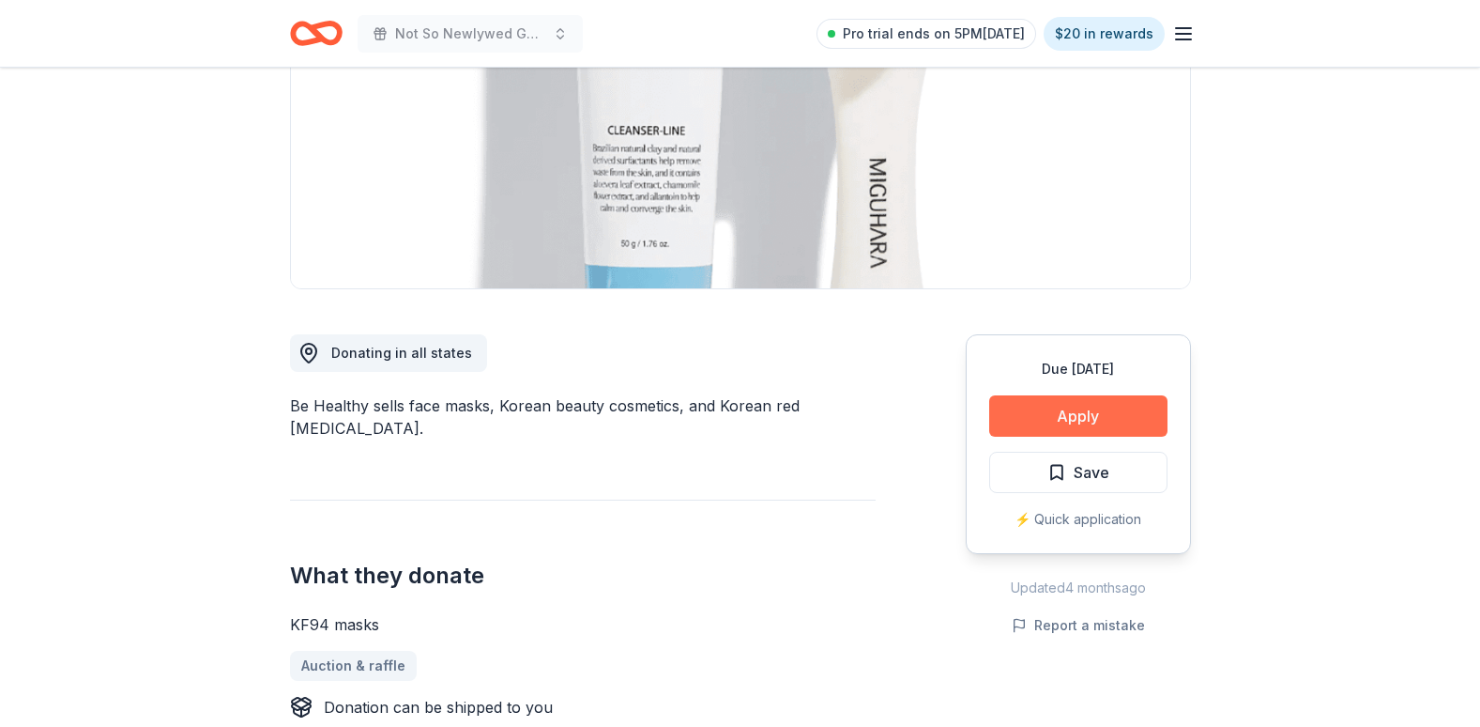
click at [1035, 414] on button "Apply" at bounding box center [1078, 415] width 178 height 41
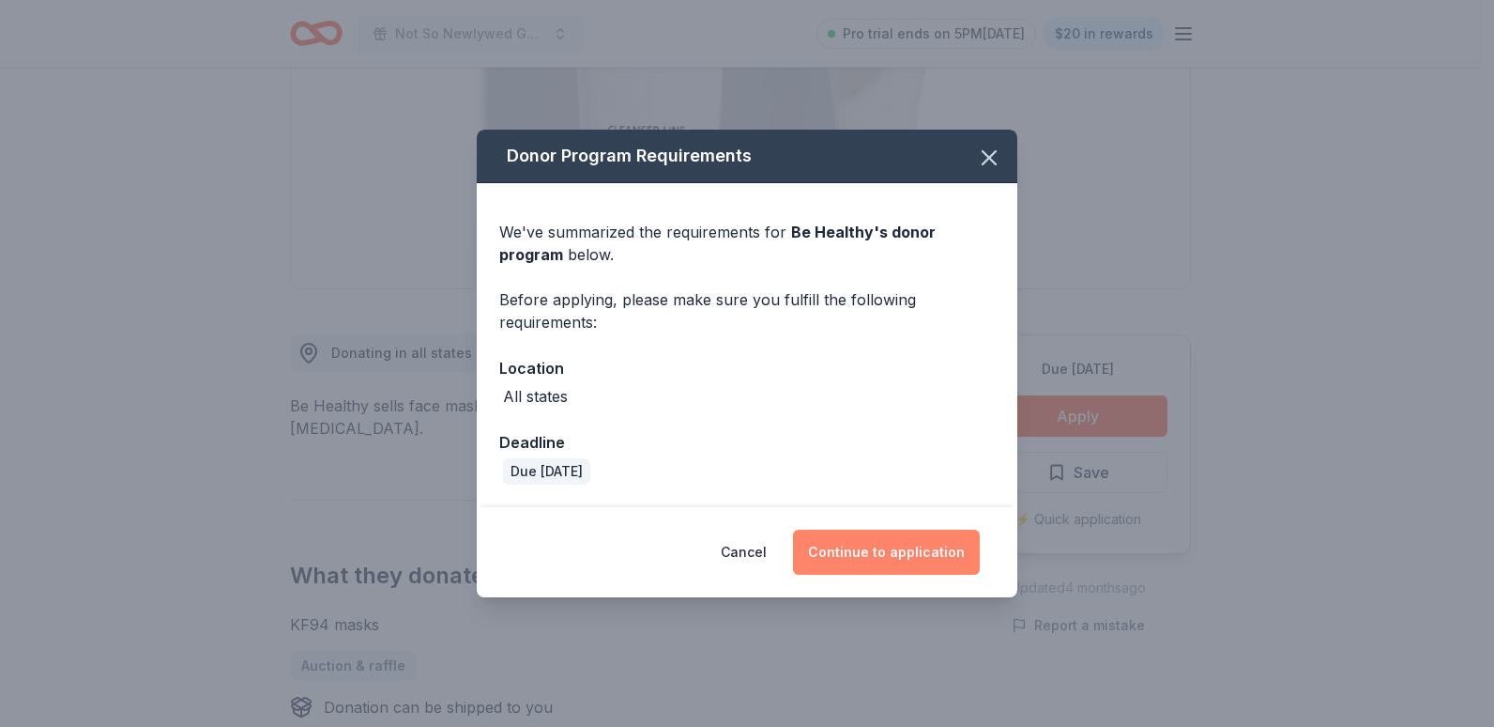
click at [921, 563] on button "Continue to application" at bounding box center [886, 551] width 187 height 45
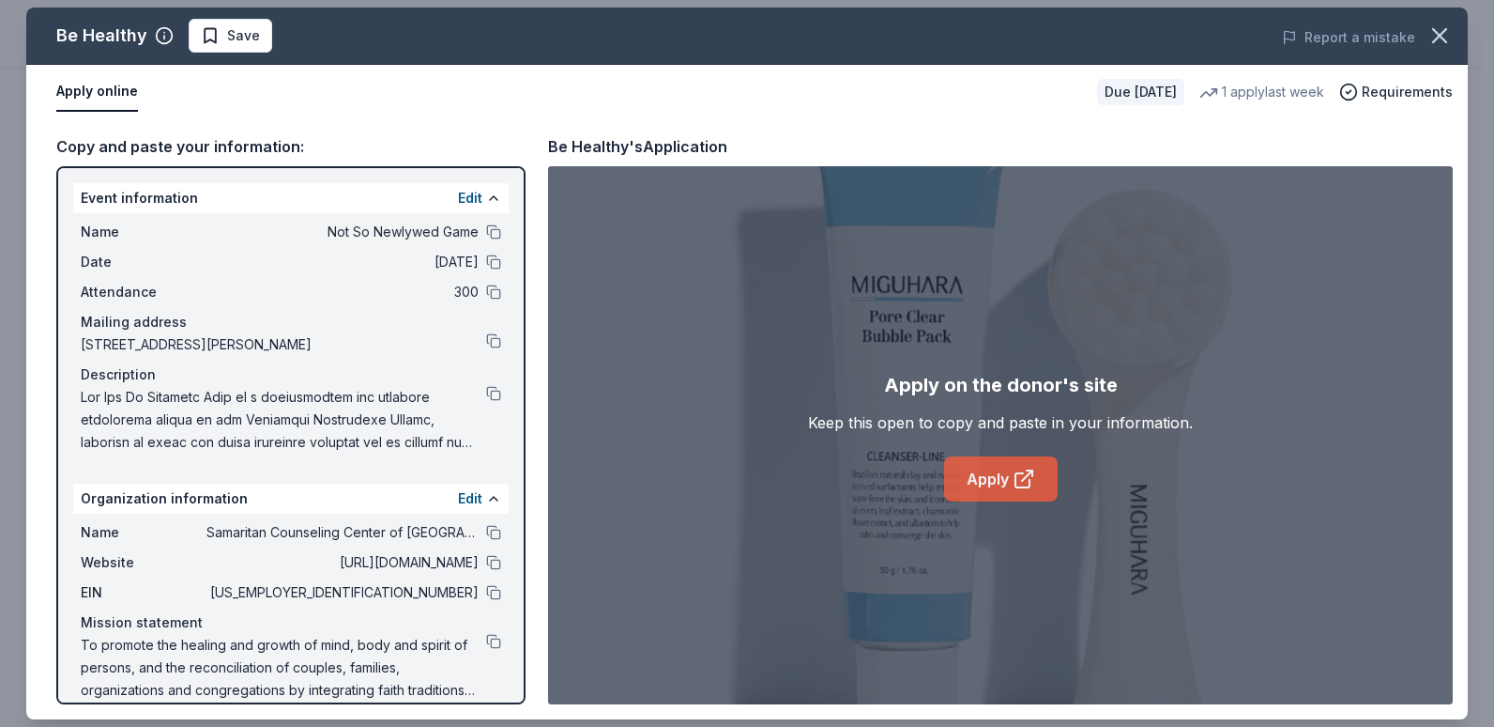
click at [1005, 490] on link "Apply" at bounding box center [1001, 478] width 114 height 45
click at [988, 472] on link "Apply" at bounding box center [1001, 478] width 114 height 45
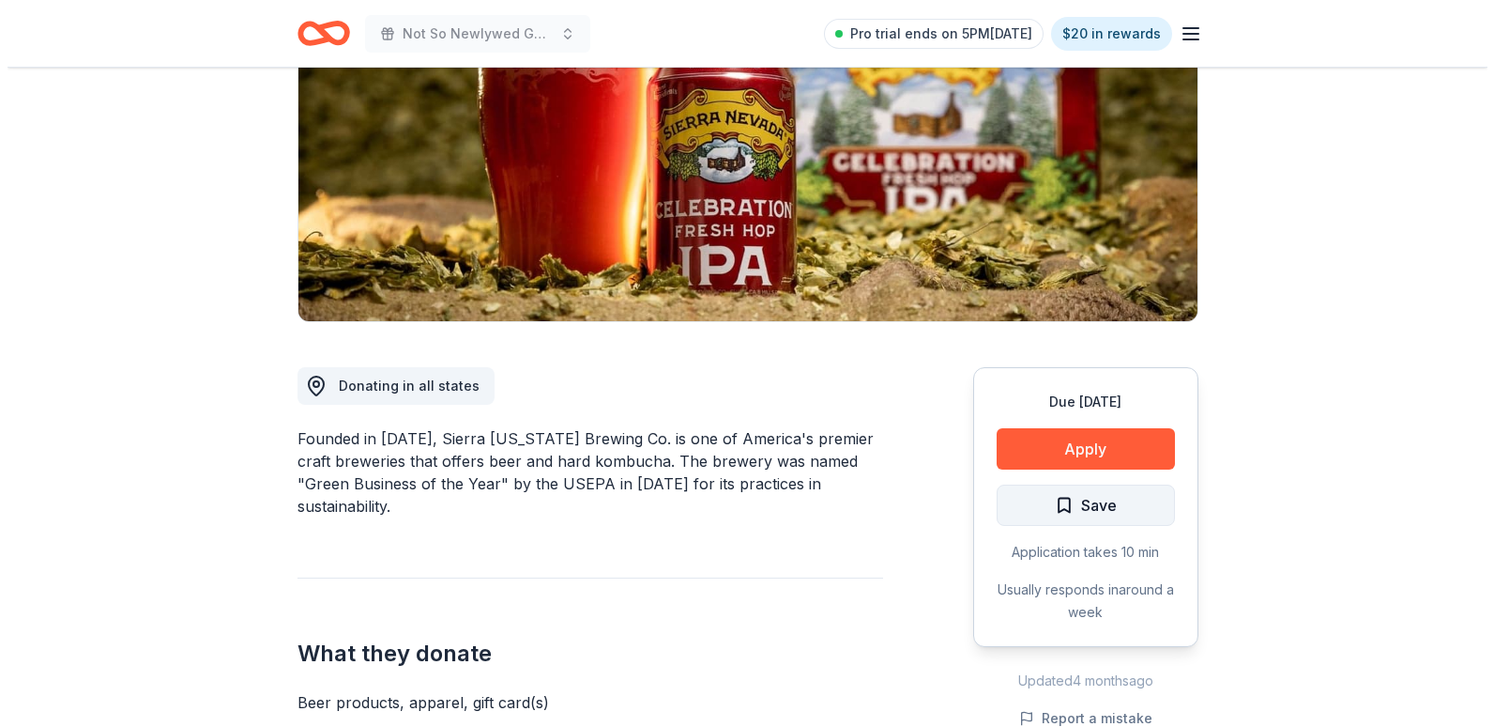
scroll to position [282, 0]
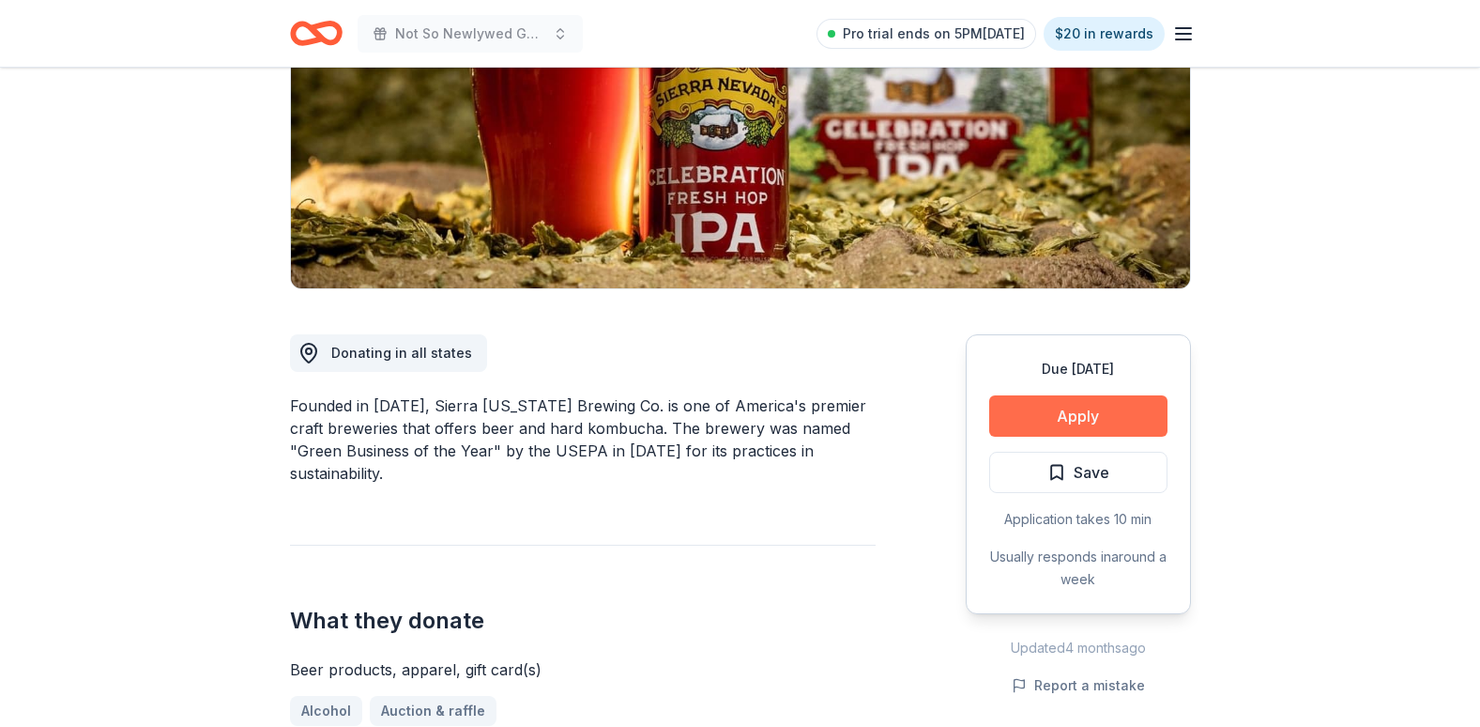
click at [1110, 406] on button "Apply" at bounding box center [1078, 415] width 178 height 41
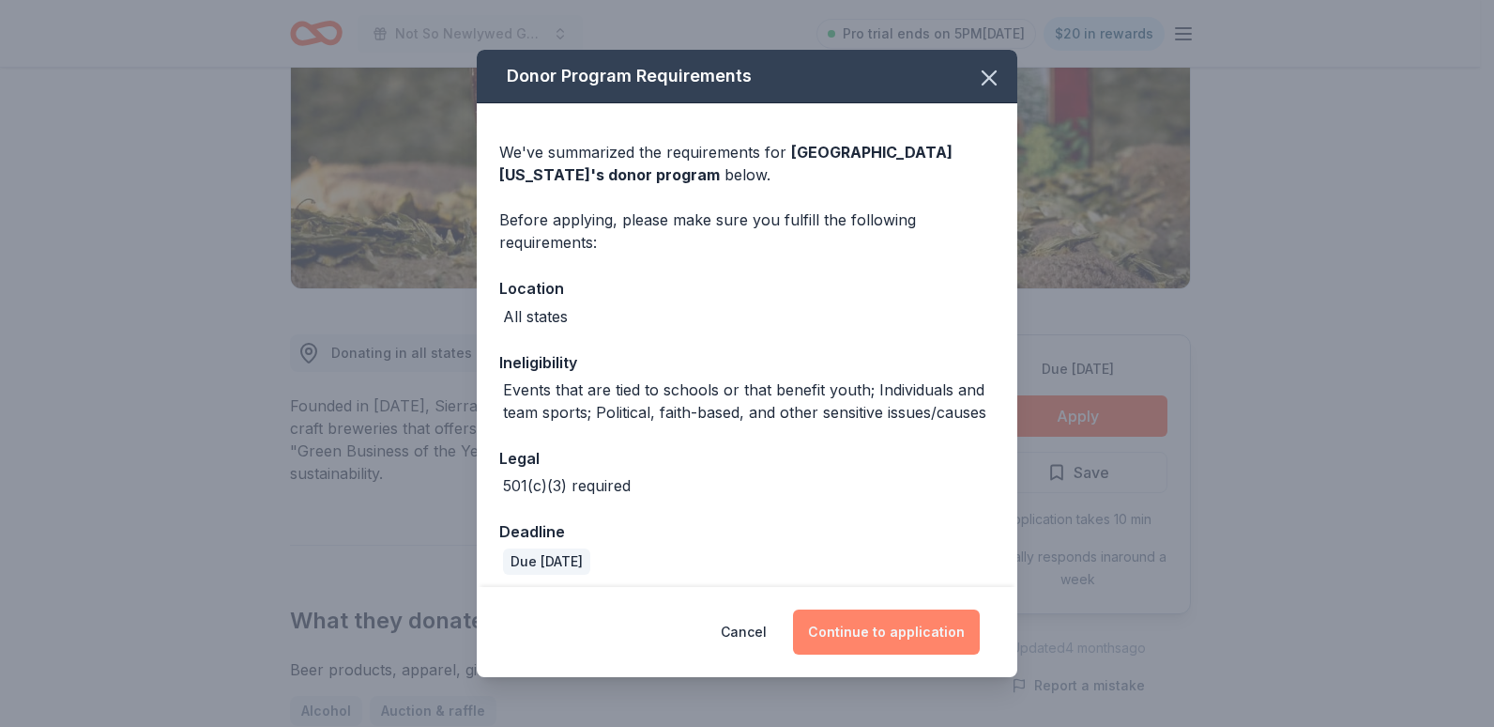
click at [886, 626] on button "Continue to application" at bounding box center [886, 631] width 187 height 45
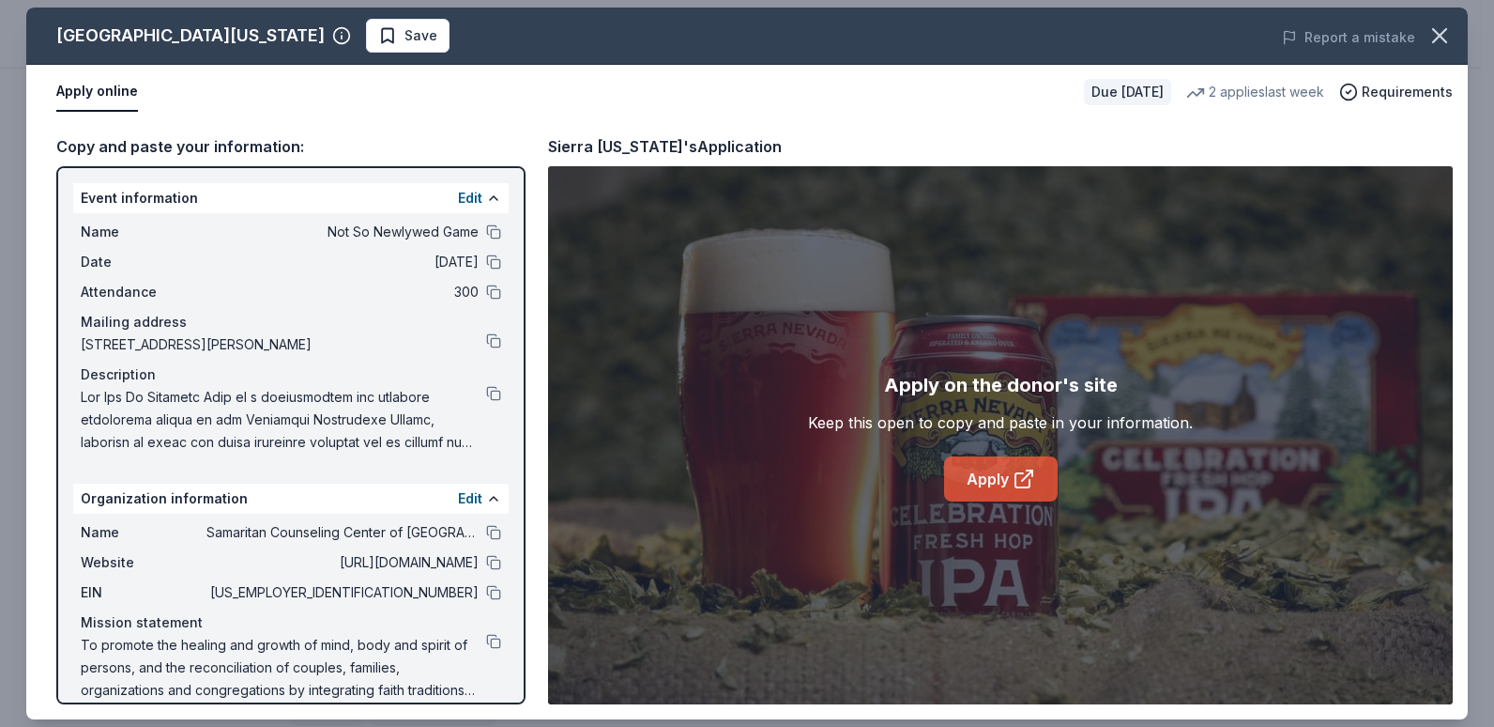
click at [1013, 475] on icon at bounding box center [1024, 478] width 23 height 23
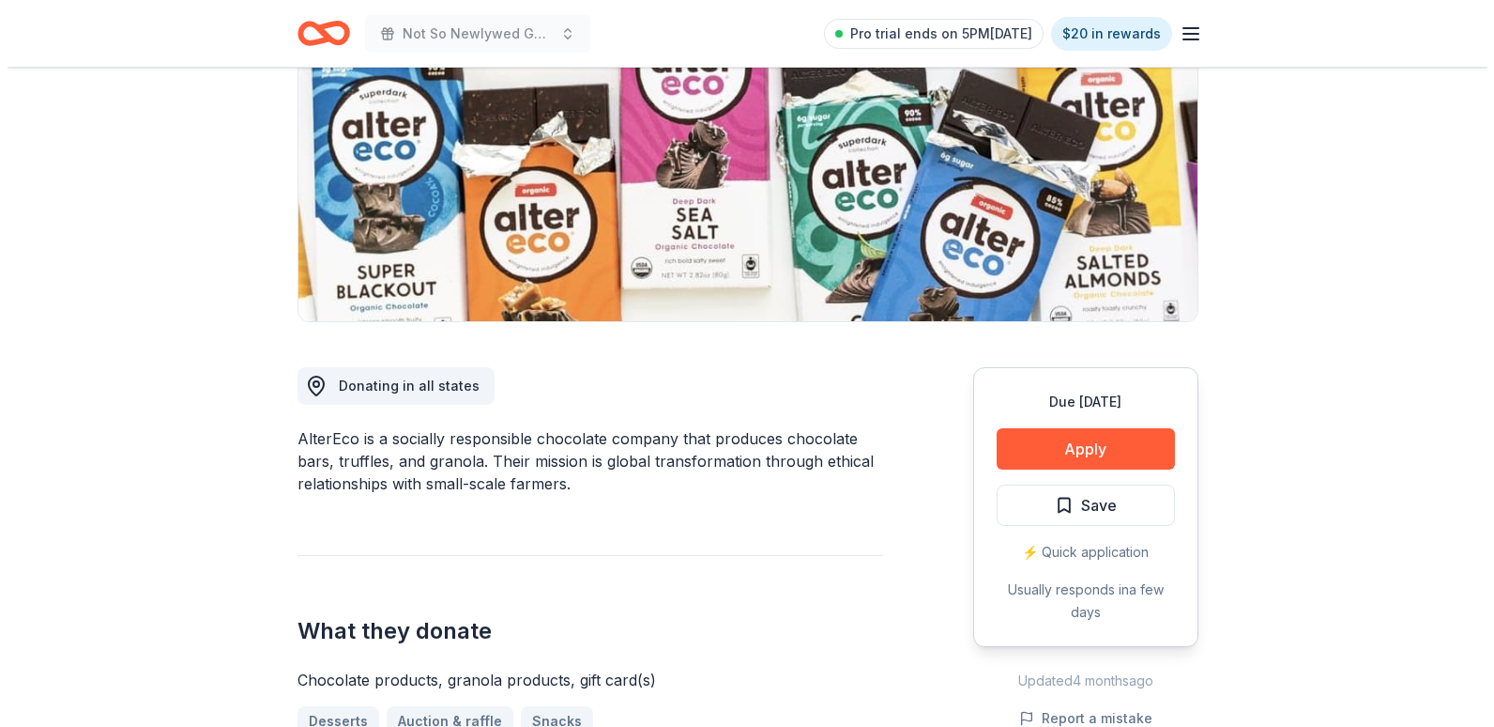
scroll to position [282, 0]
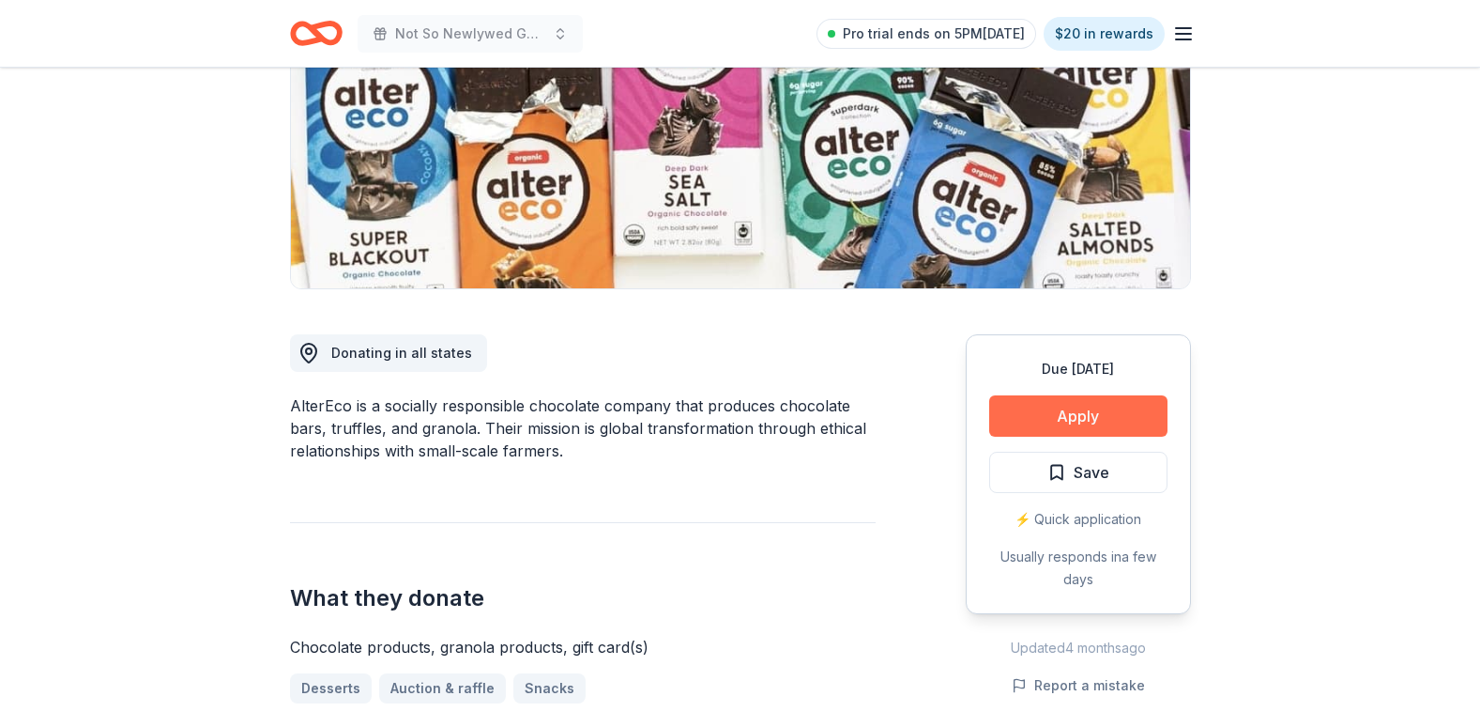
click at [1091, 423] on button "Apply" at bounding box center [1078, 415] width 178 height 41
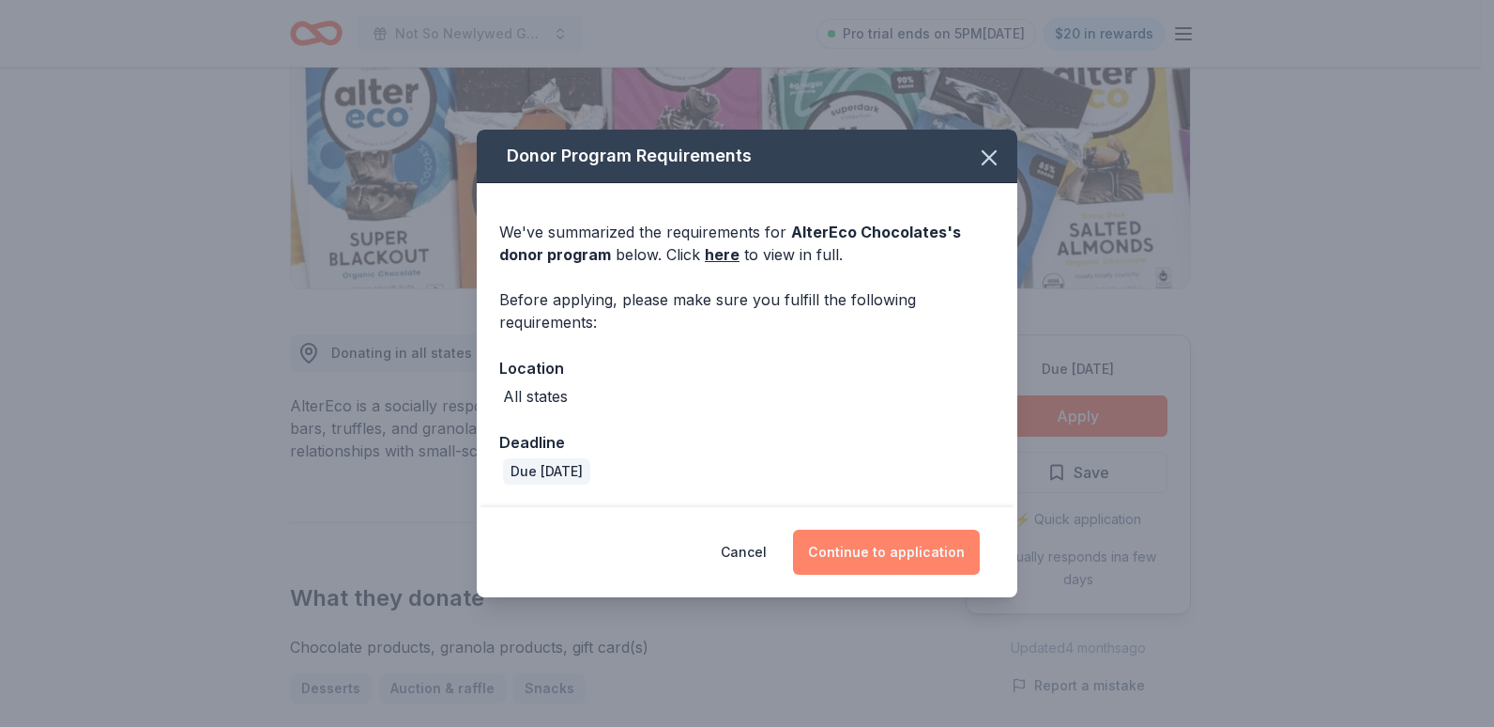
click at [863, 559] on button "Continue to application" at bounding box center [886, 551] width 187 height 45
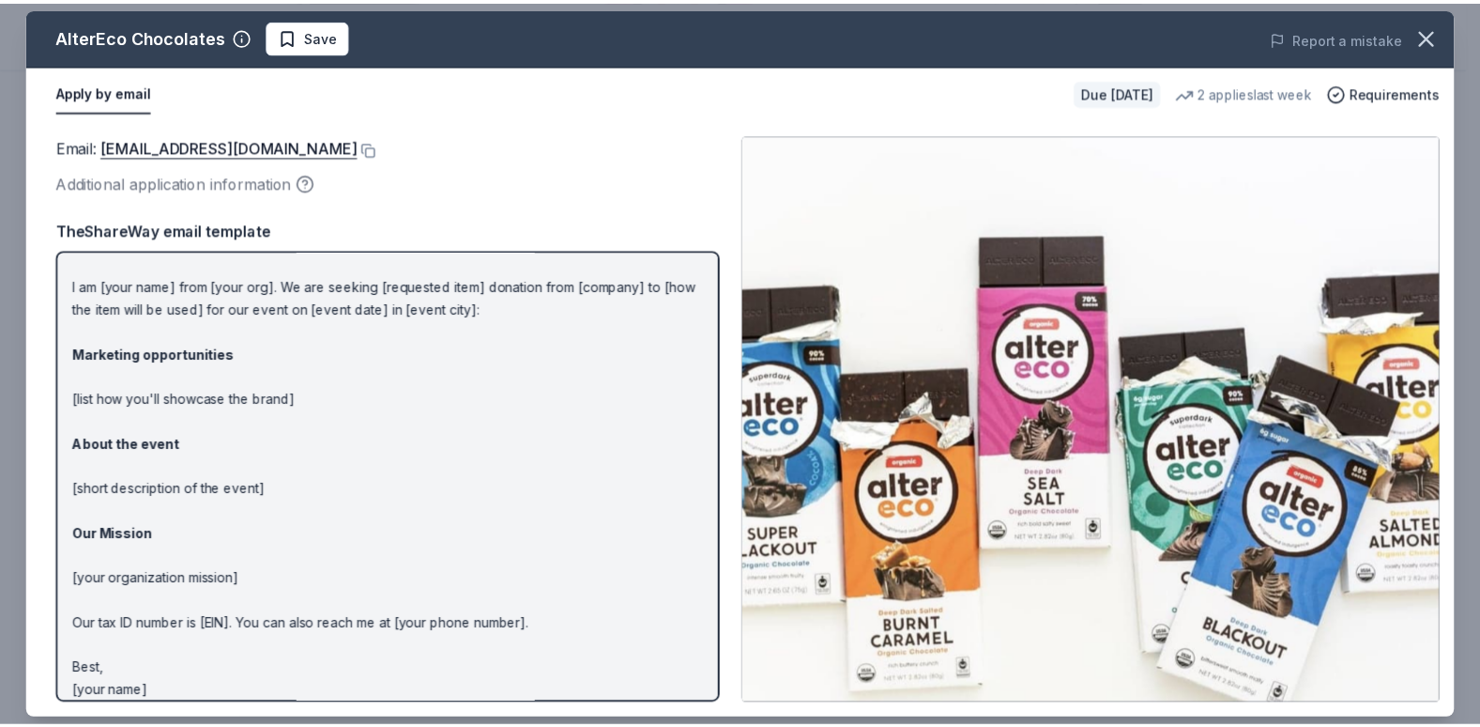
scroll to position [53, 0]
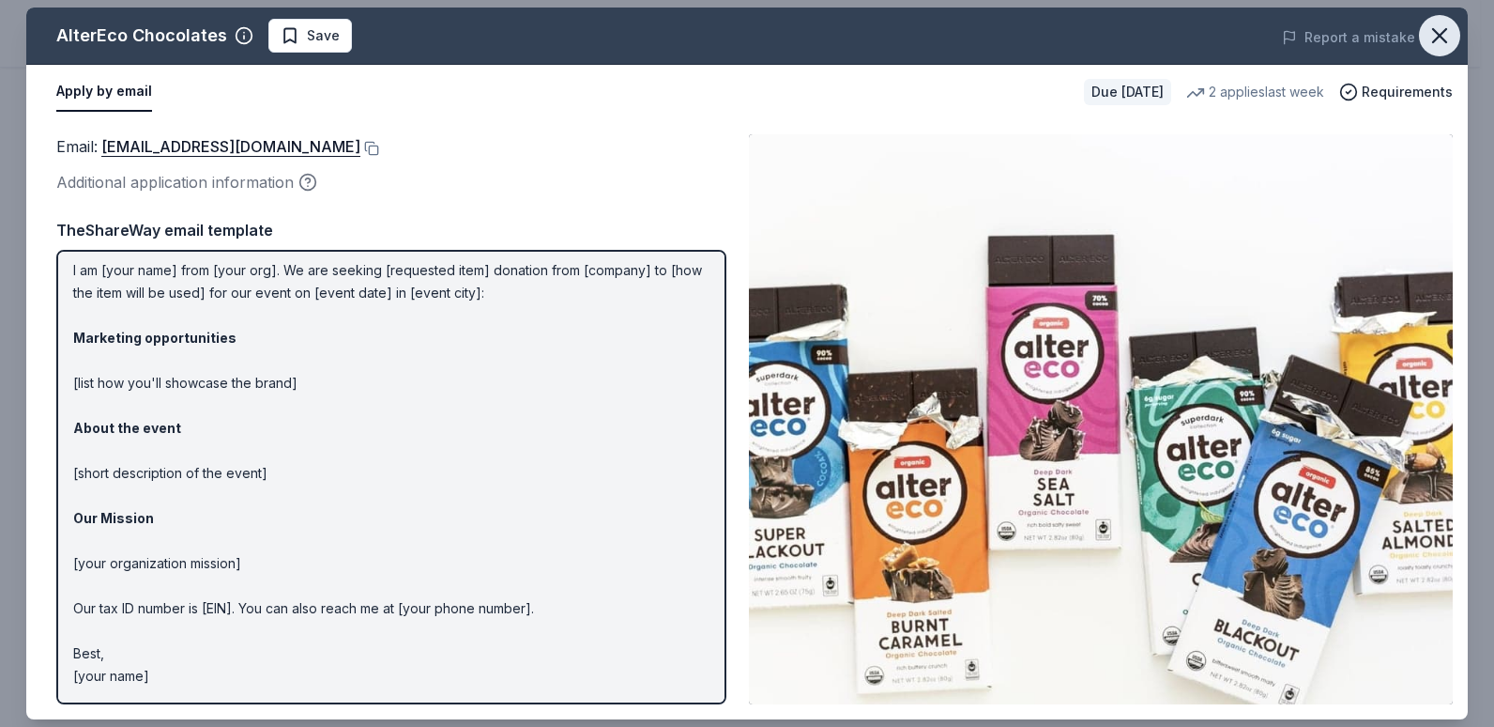
click at [1447, 34] on icon "button" at bounding box center [1440, 36] width 26 height 26
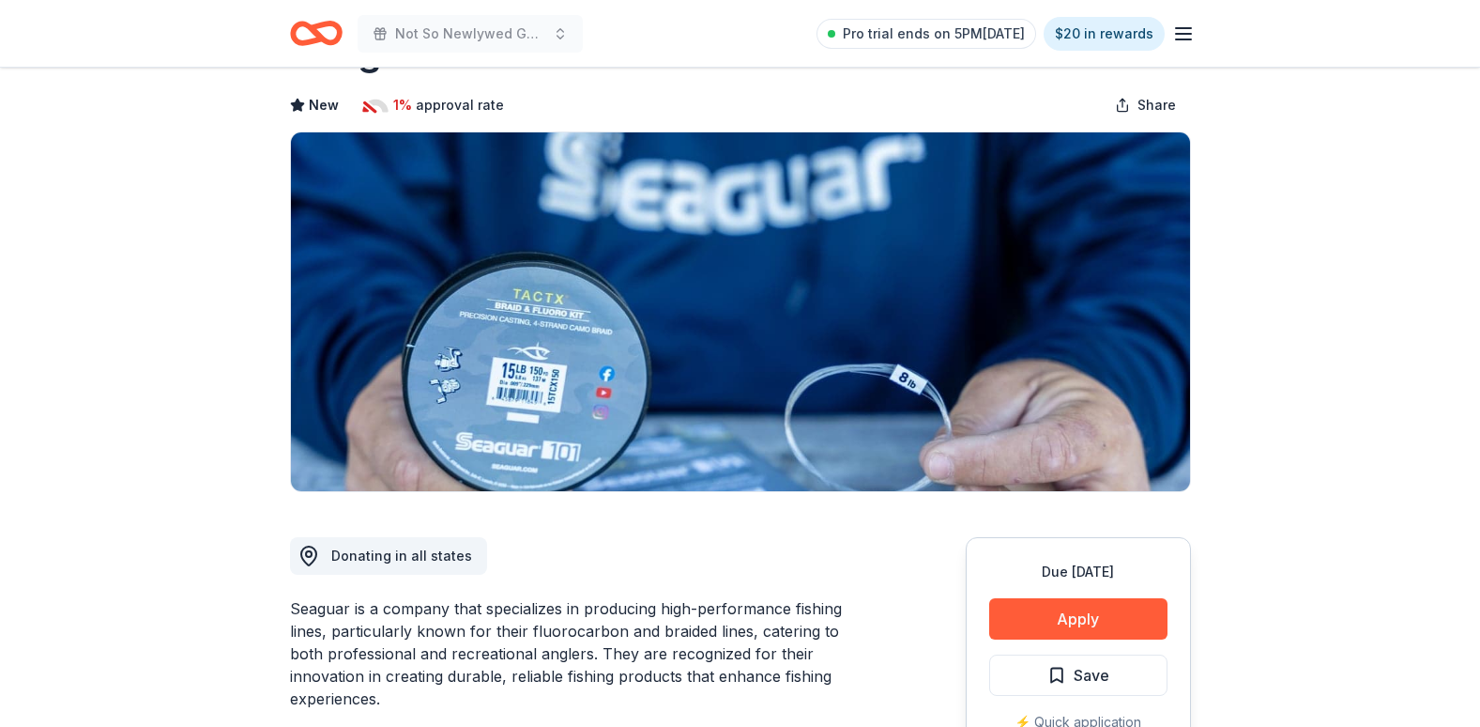
scroll to position [282, 0]
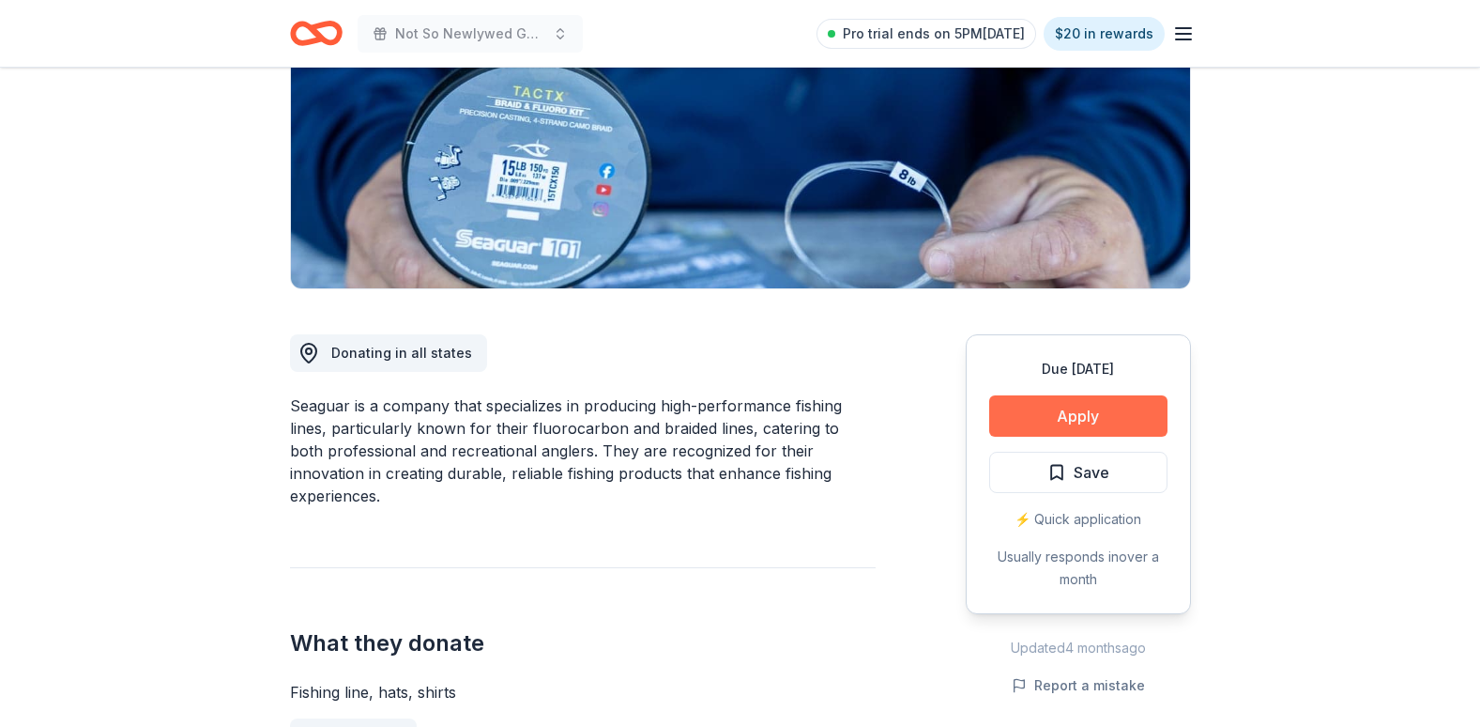
click at [1018, 421] on button "Apply" at bounding box center [1078, 415] width 178 height 41
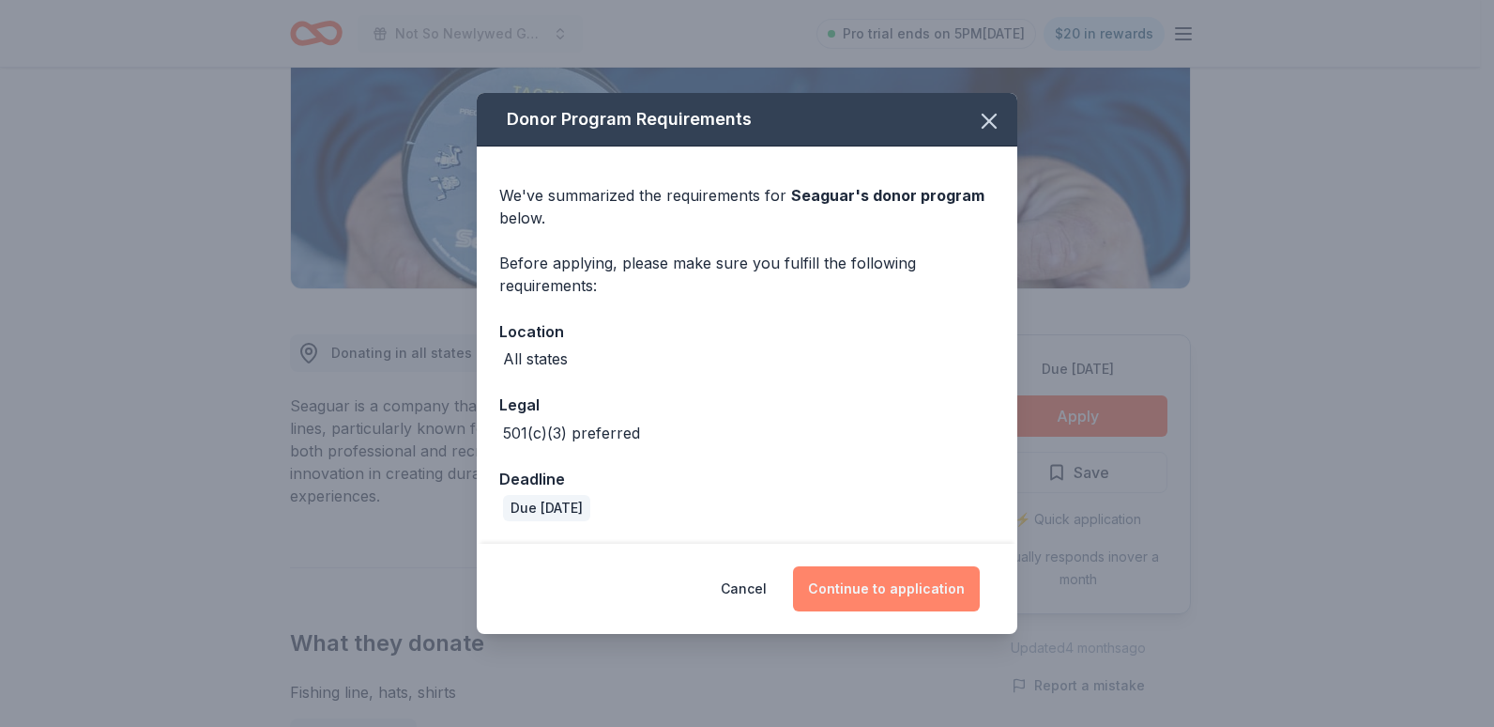
click at [896, 586] on button "Continue to application" at bounding box center [886, 588] width 187 height 45
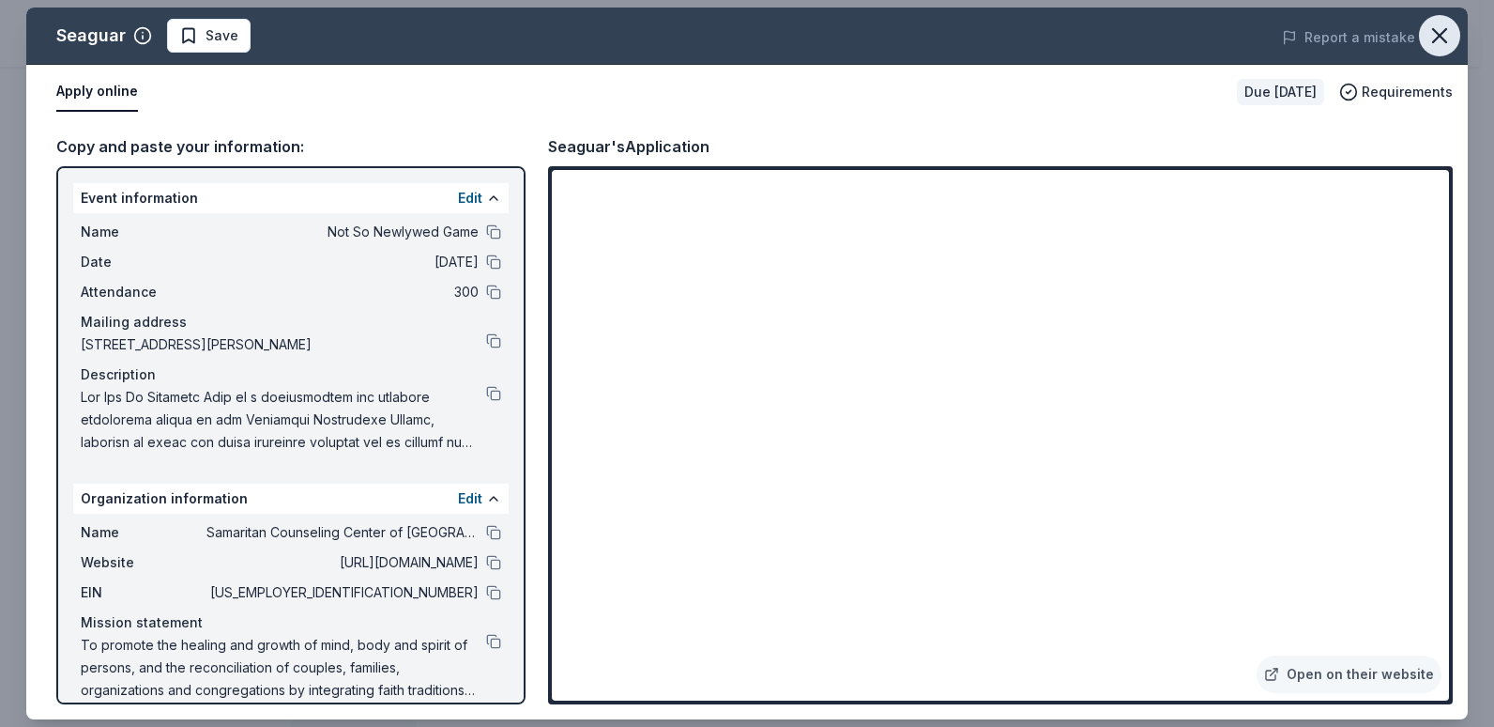
click at [1436, 17] on button "button" at bounding box center [1439, 35] width 41 height 41
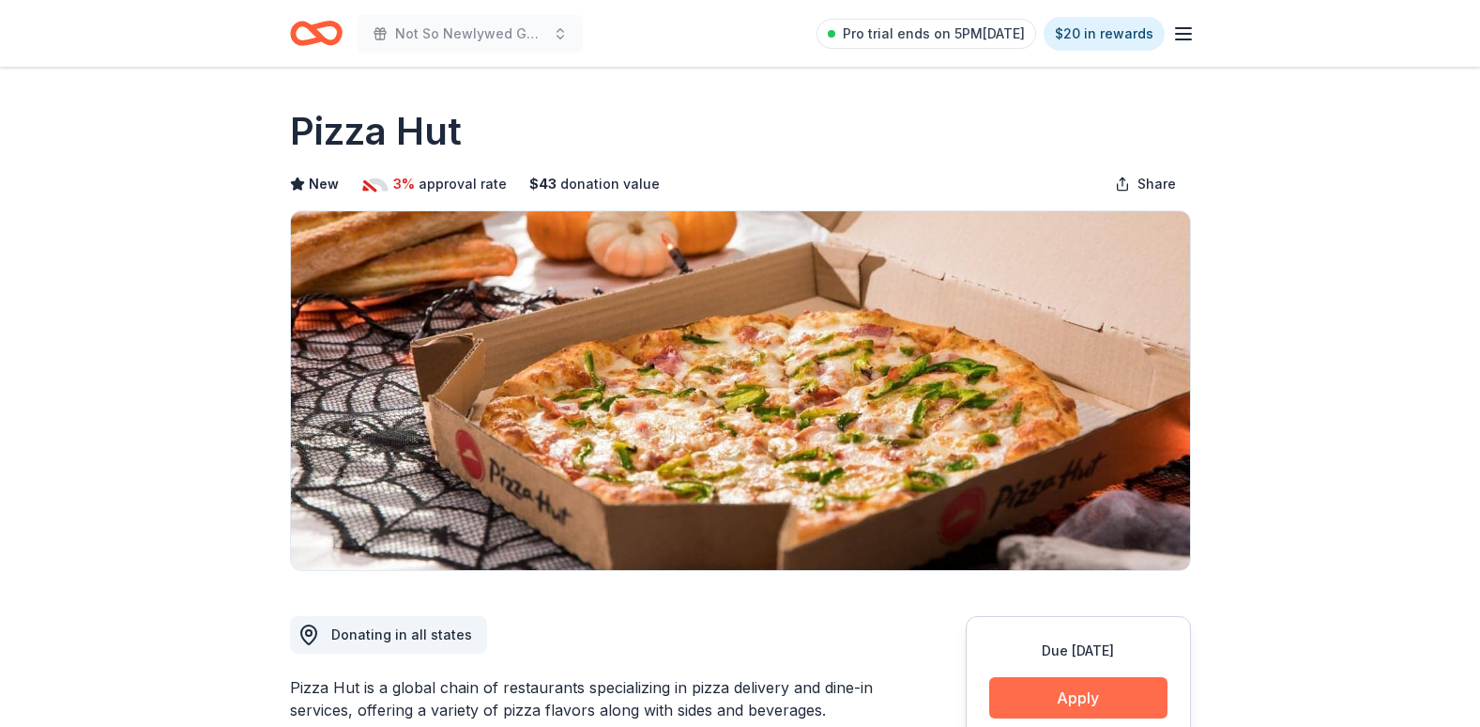
click at [1111, 712] on button "Apply" at bounding box center [1078, 697] width 178 height 41
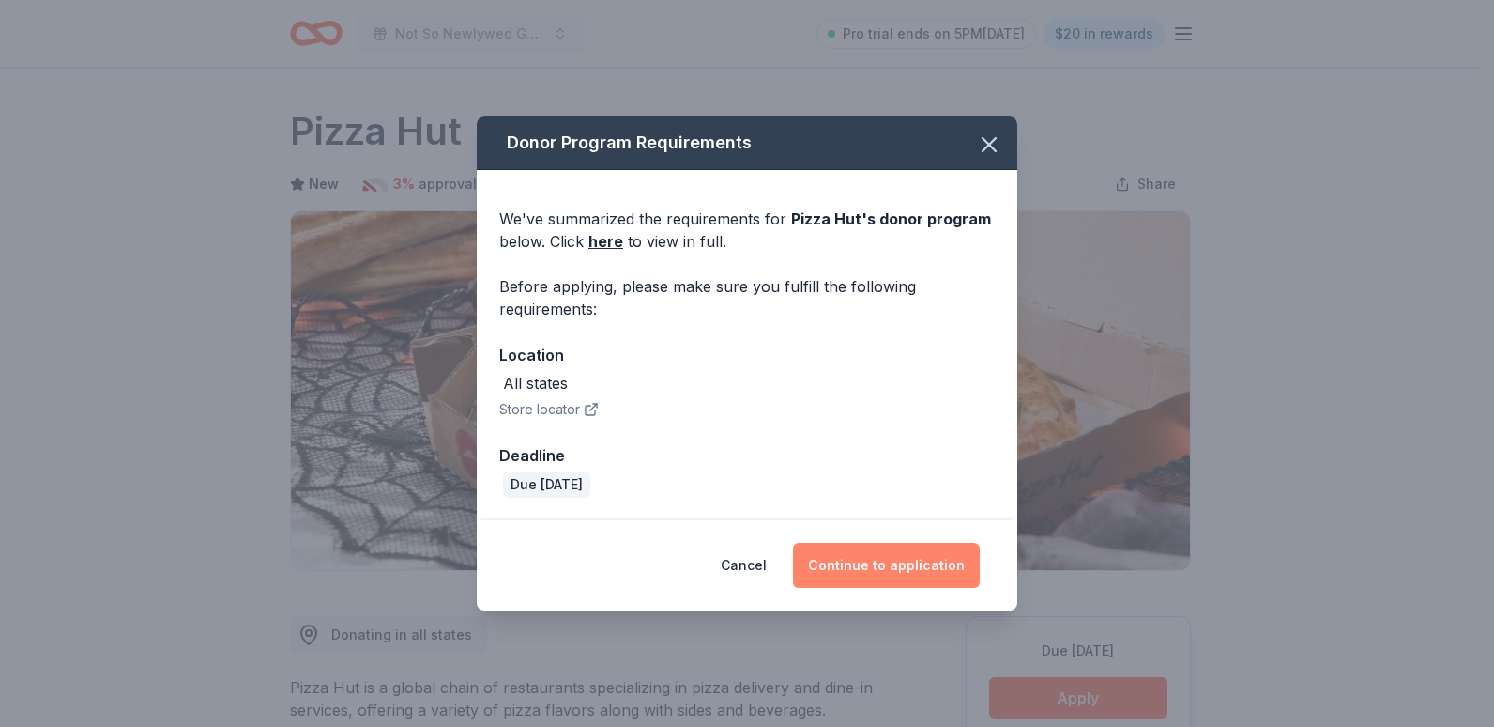
click at [860, 561] on button "Continue to application" at bounding box center [886, 565] width 187 height 45
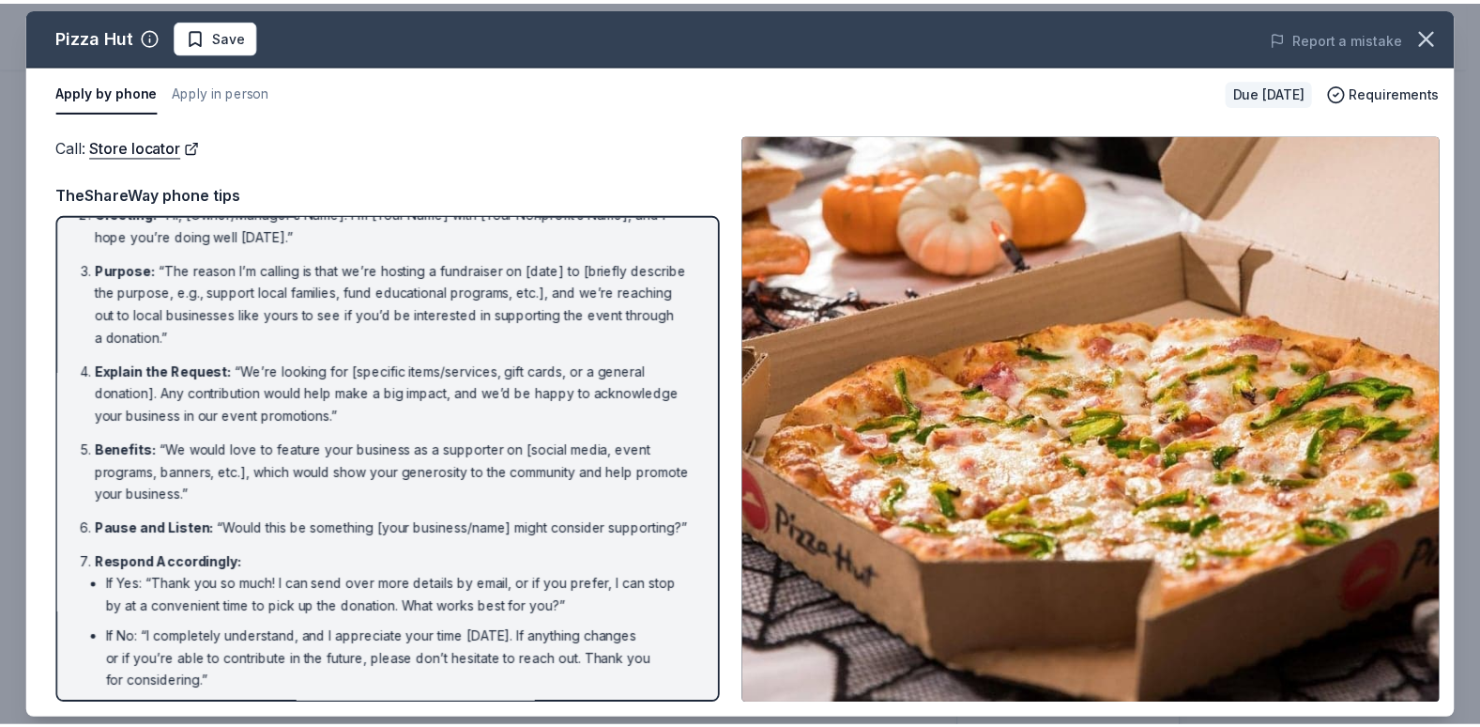
scroll to position [171, 0]
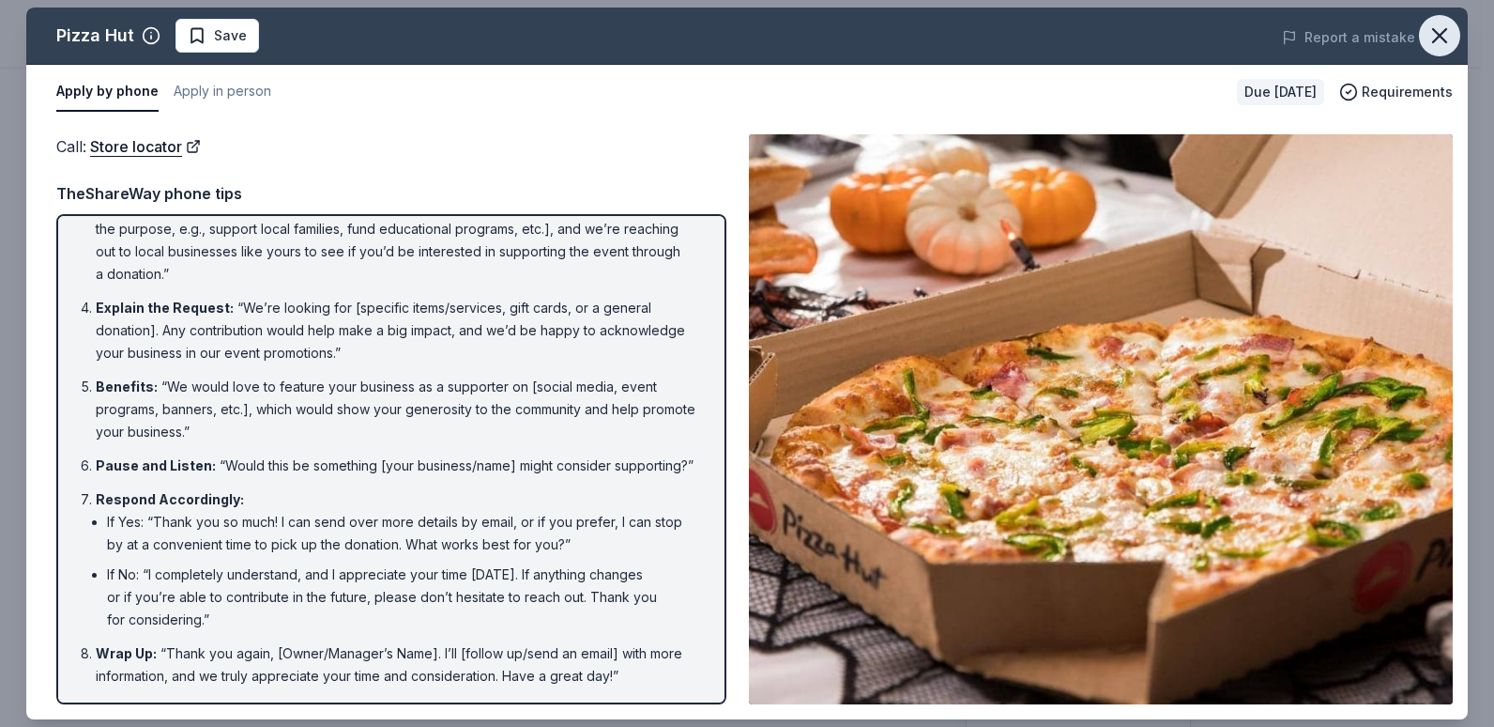
click at [1447, 41] on icon "button" at bounding box center [1439, 35] width 13 height 13
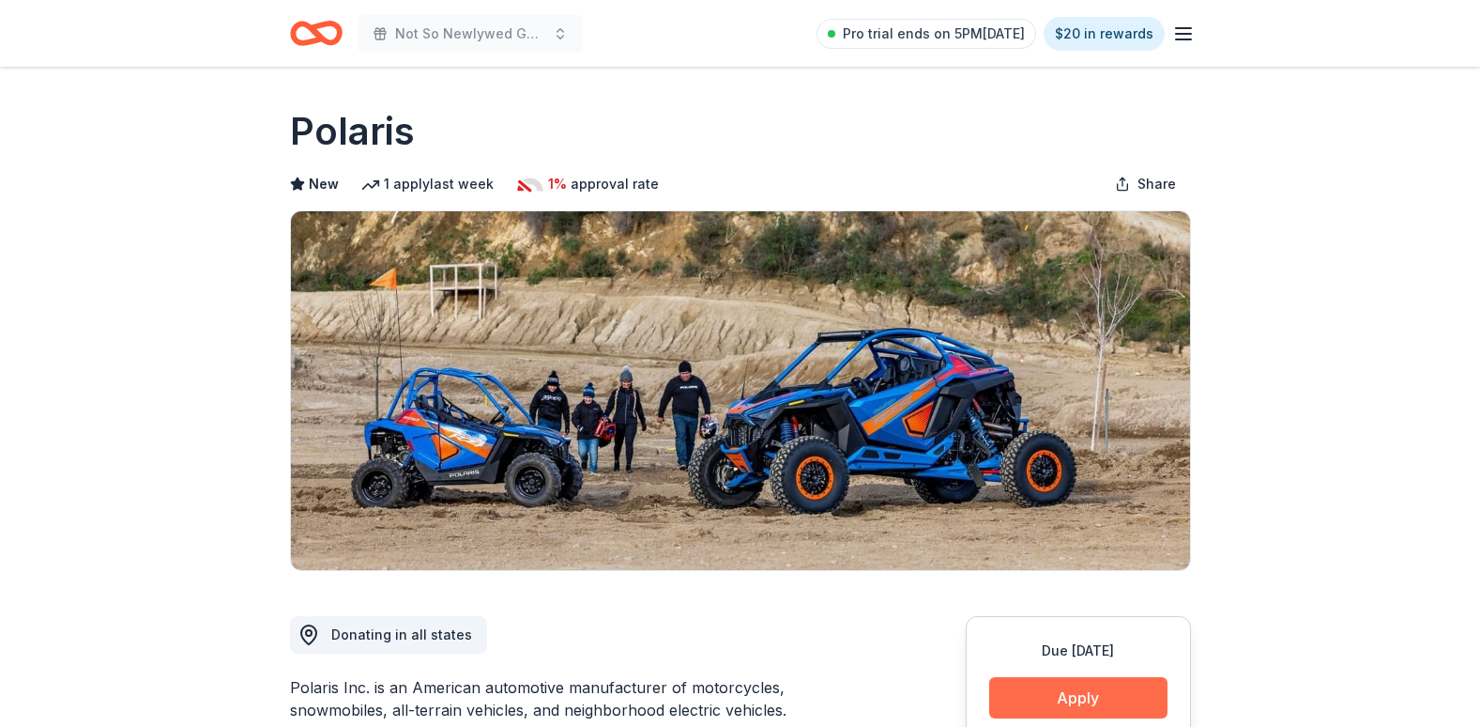
click at [1103, 710] on button "Apply" at bounding box center [1078, 697] width 178 height 41
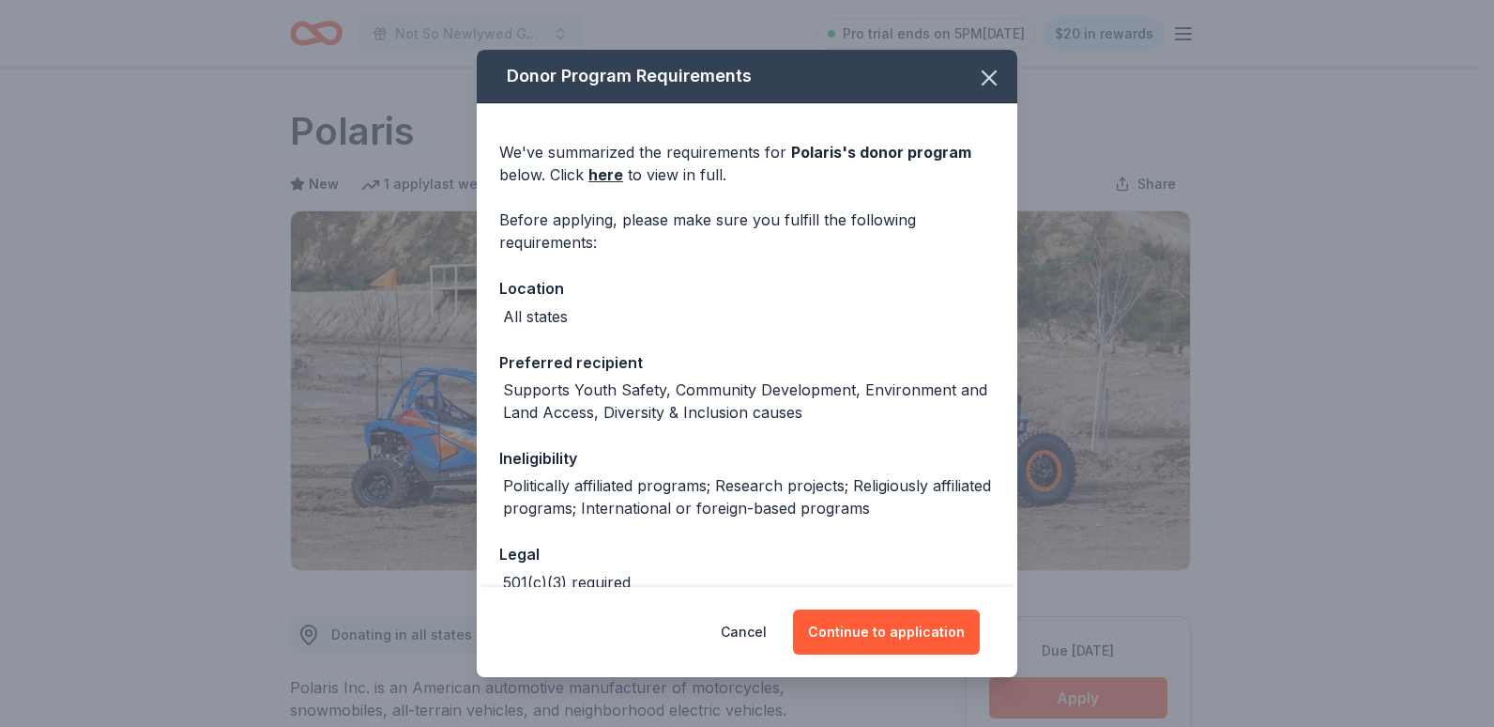
click at [821, 597] on div "Cancel Continue to application" at bounding box center [747, 632] width 541 height 90
click at [864, 606] on div "Cancel Continue to application" at bounding box center [747, 632] width 541 height 90
click at [864, 620] on button "Continue to application" at bounding box center [886, 631] width 187 height 45
